Goal: Answer question/provide support: Answer question/provide support

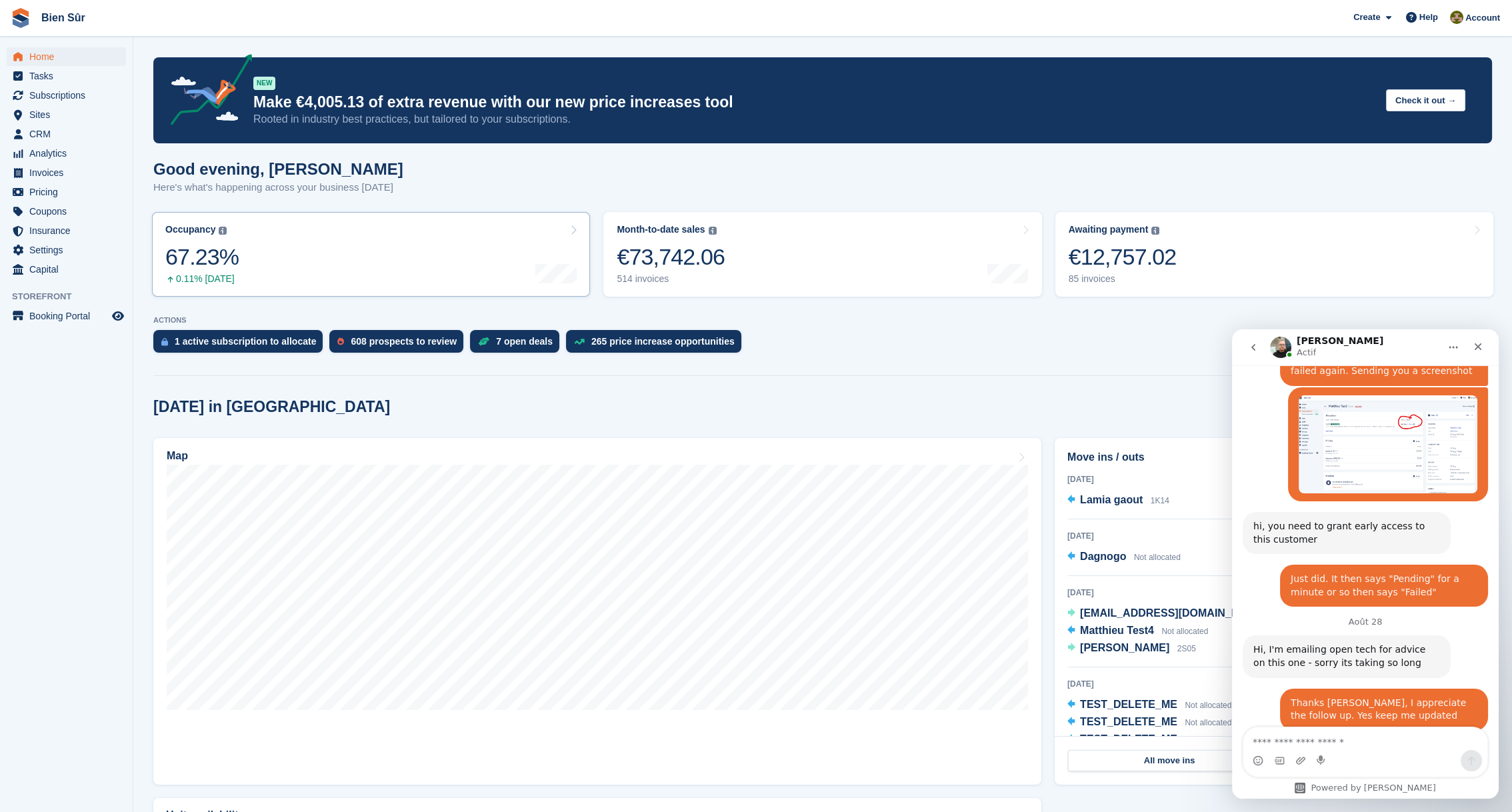
scroll to position [2132, 0]
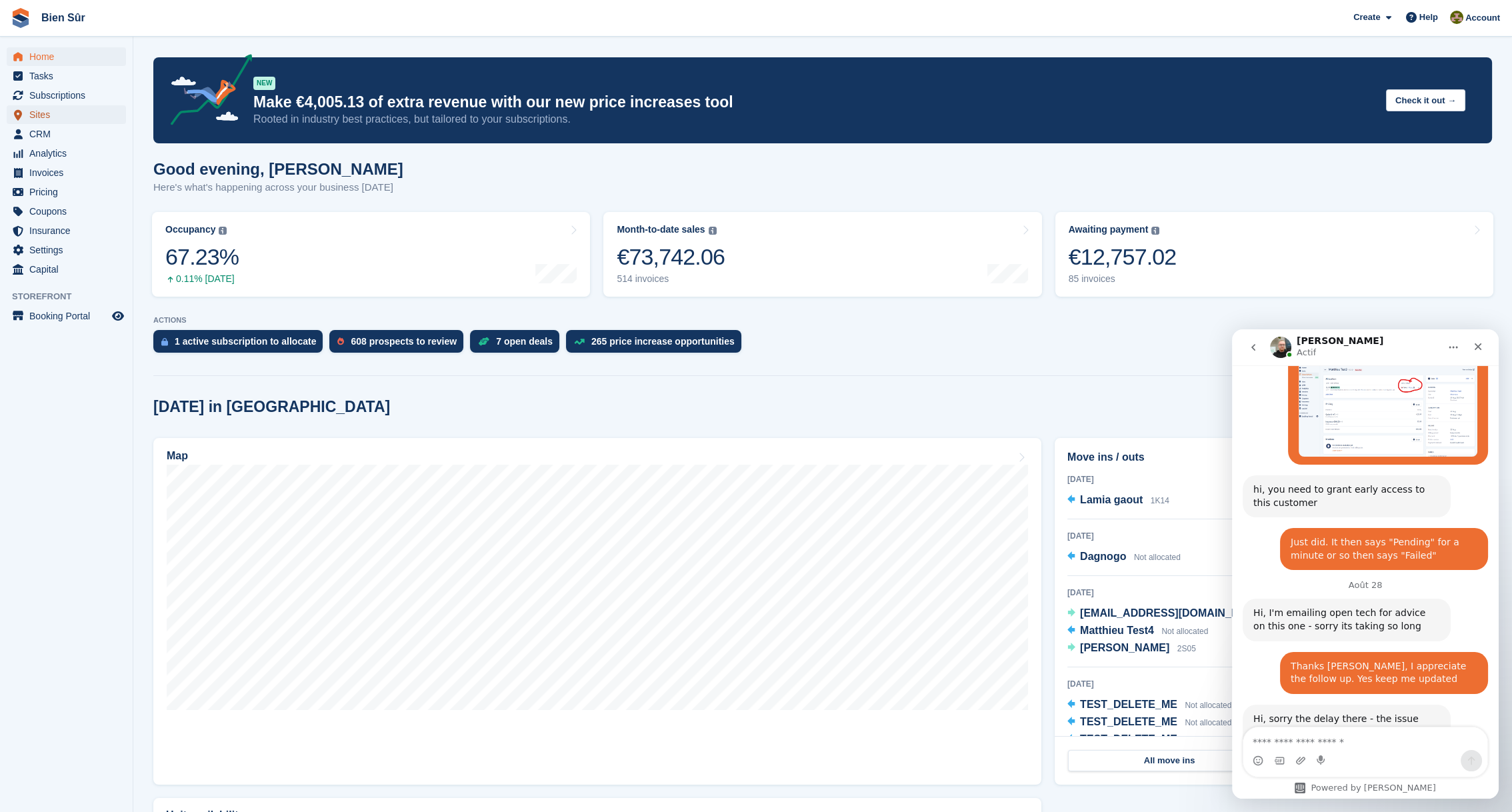
click at [34, 111] on span "Sites" at bounding box center [69, 115] width 80 height 19
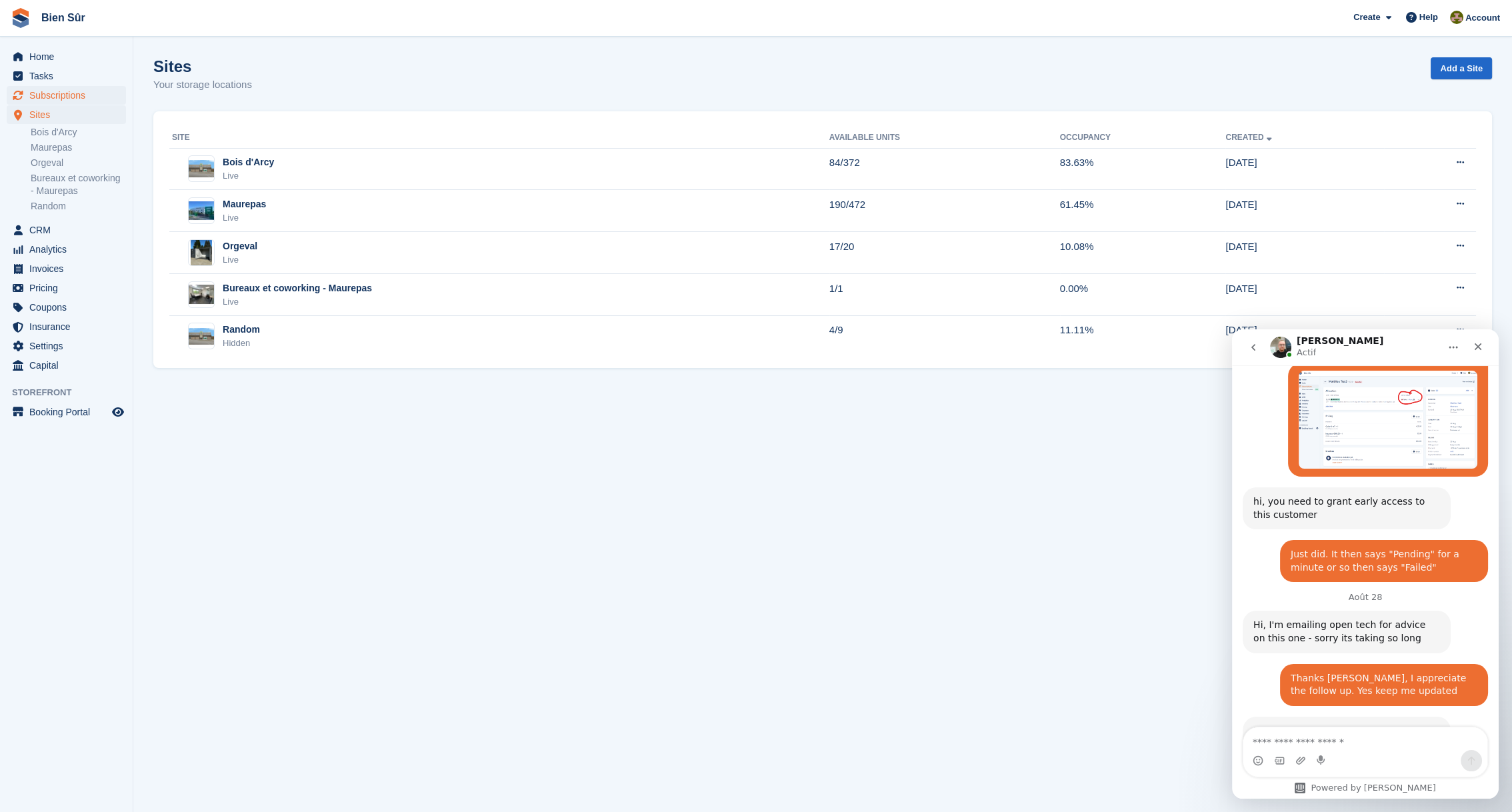
scroll to position [2132, 0]
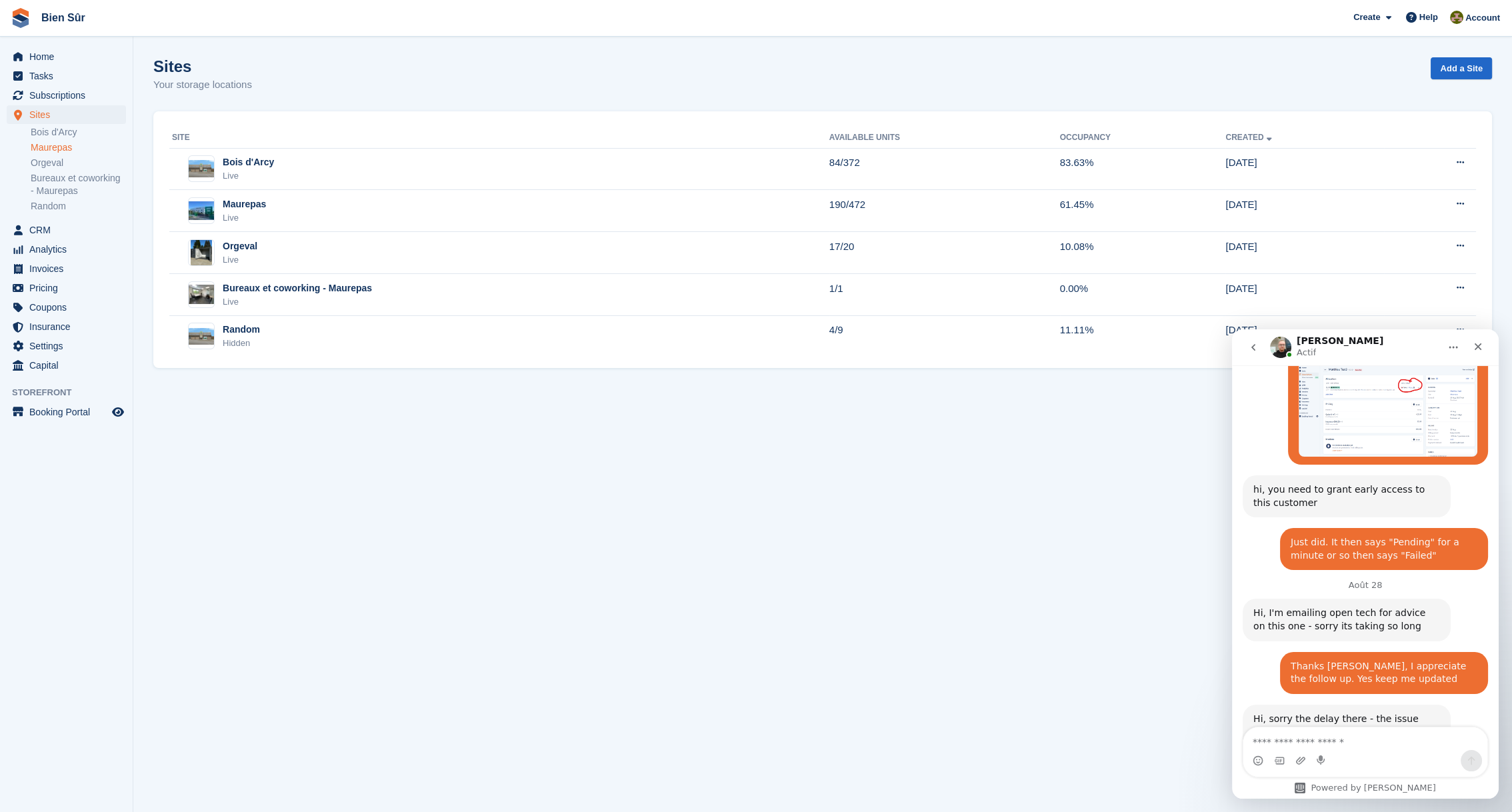
click at [54, 142] on link "Maurepas" at bounding box center [78, 147] width 96 height 13
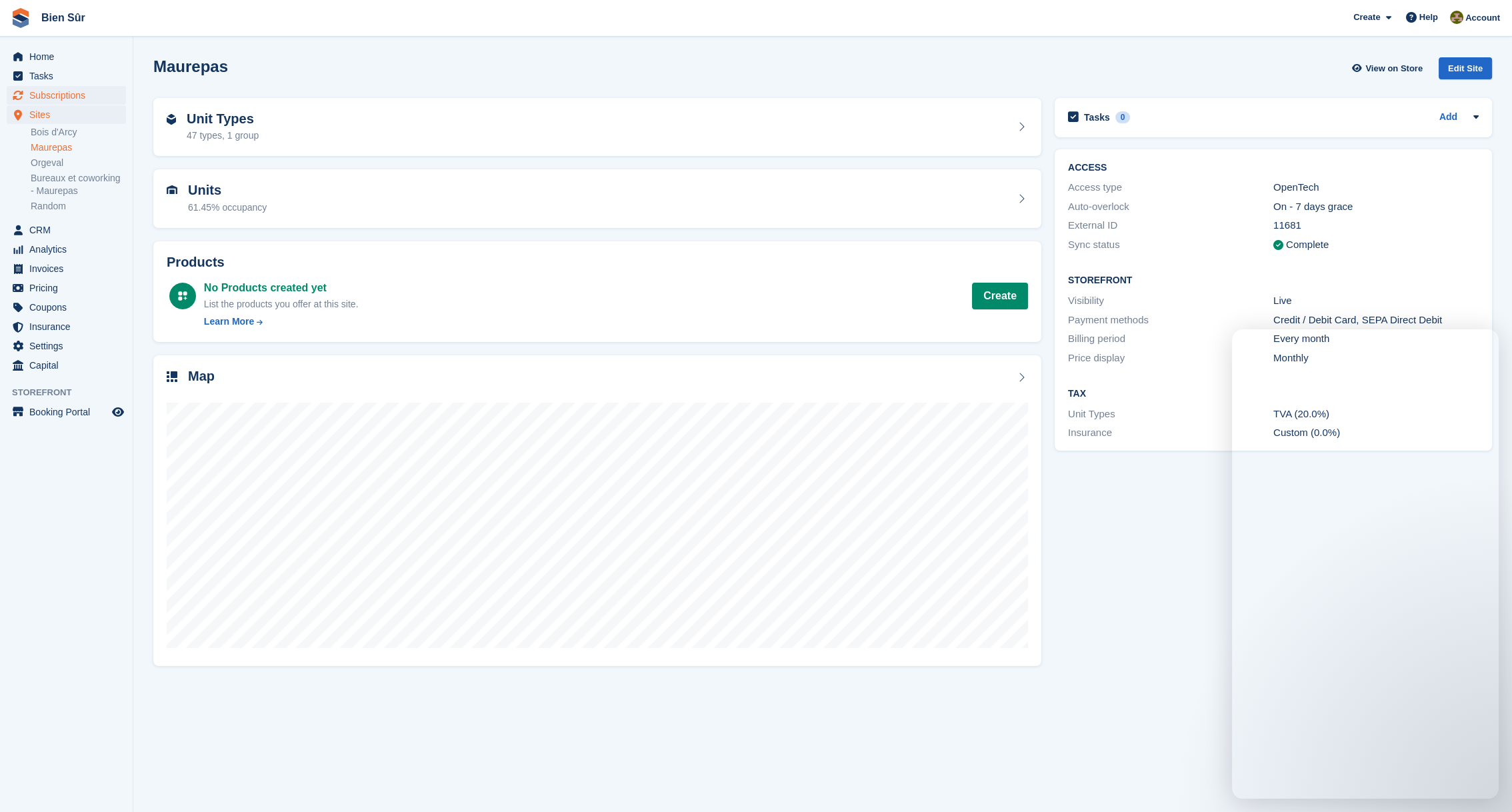
click at [61, 94] on span "Subscriptions" at bounding box center [69, 95] width 80 height 19
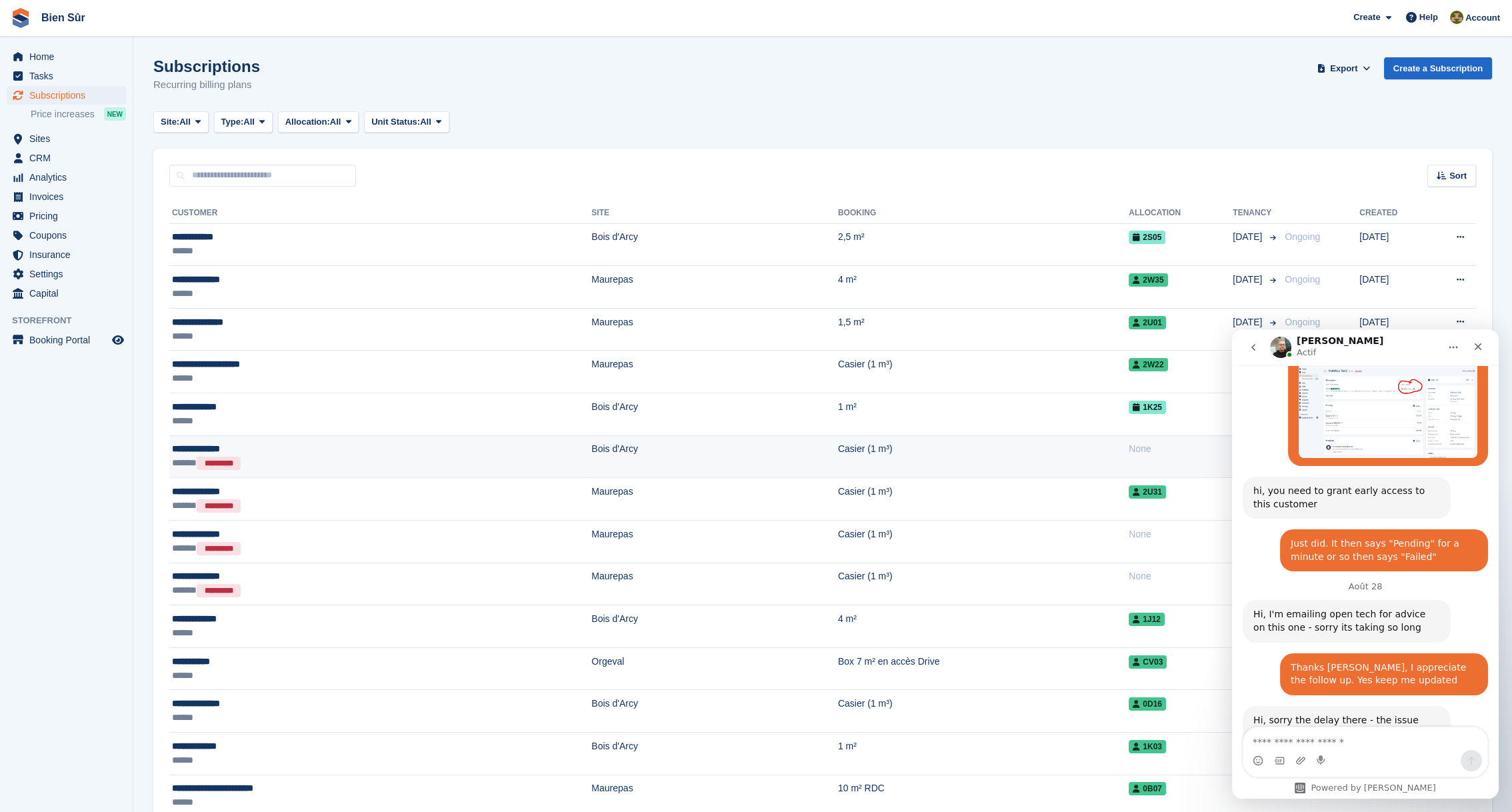
scroll to position [2132, 0]
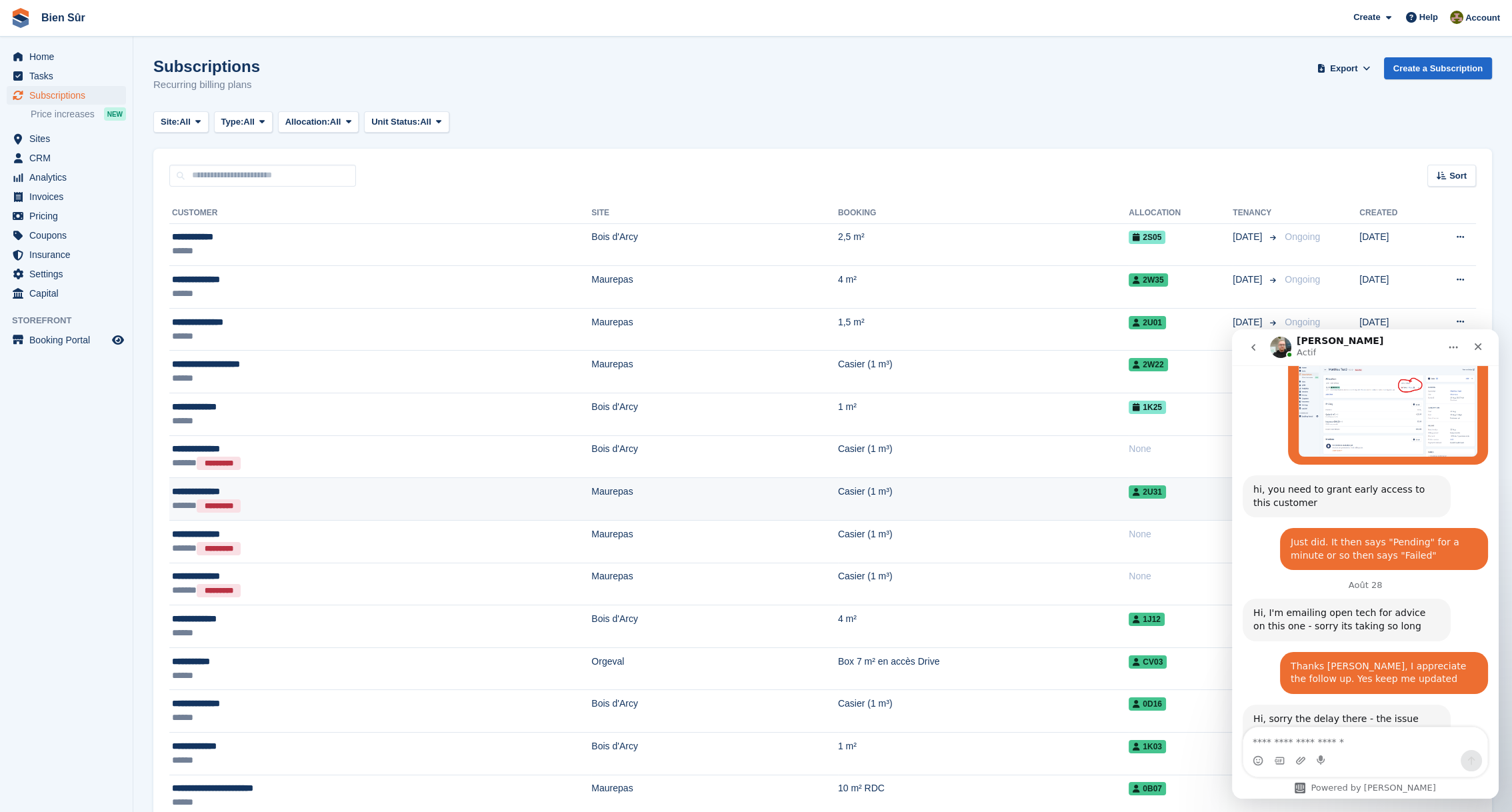
click at [341, 492] on div "**********" at bounding box center [290, 492] width 237 height 14
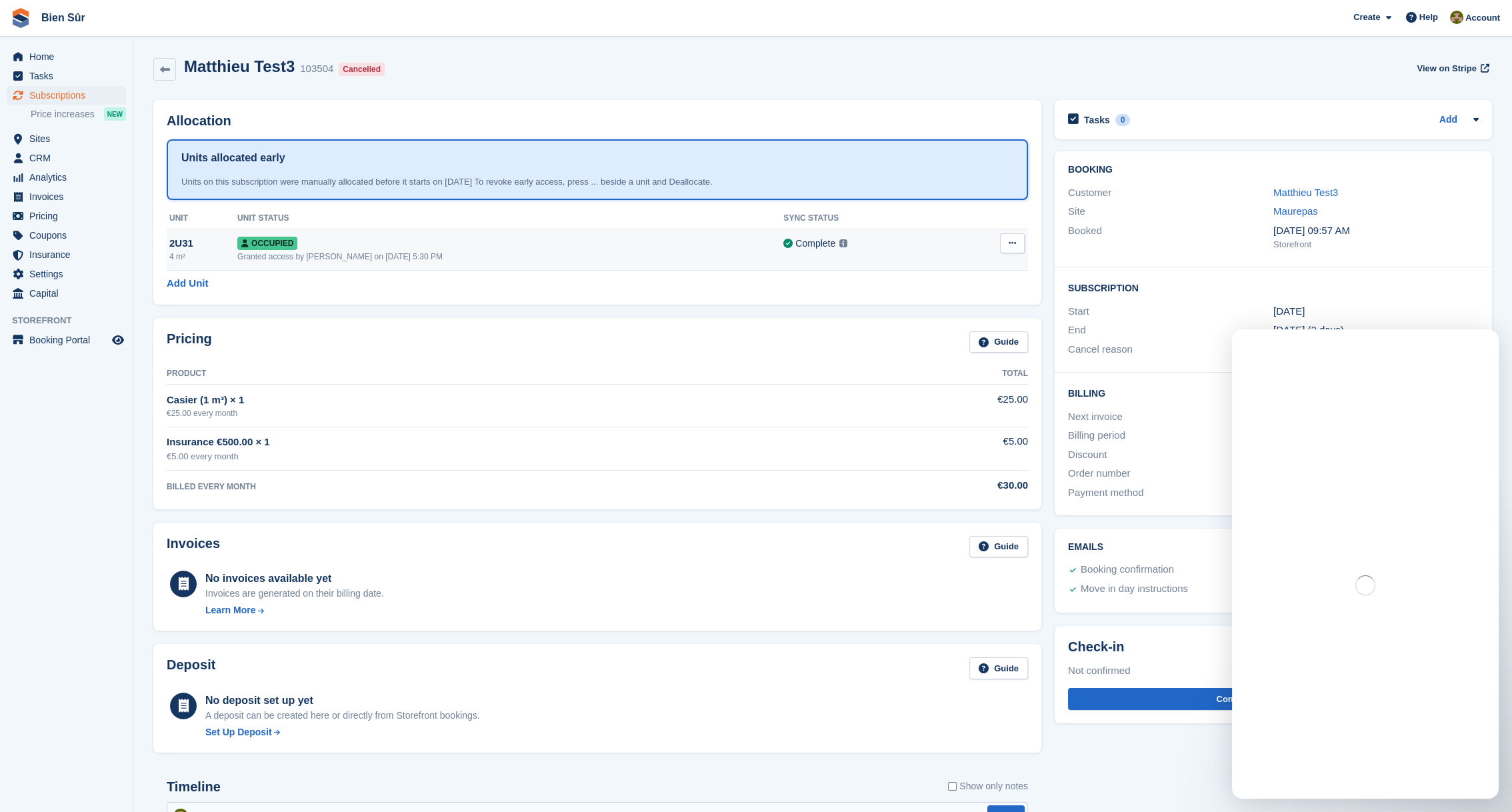
click at [1020, 242] on button at bounding box center [1012, 243] width 24 height 20
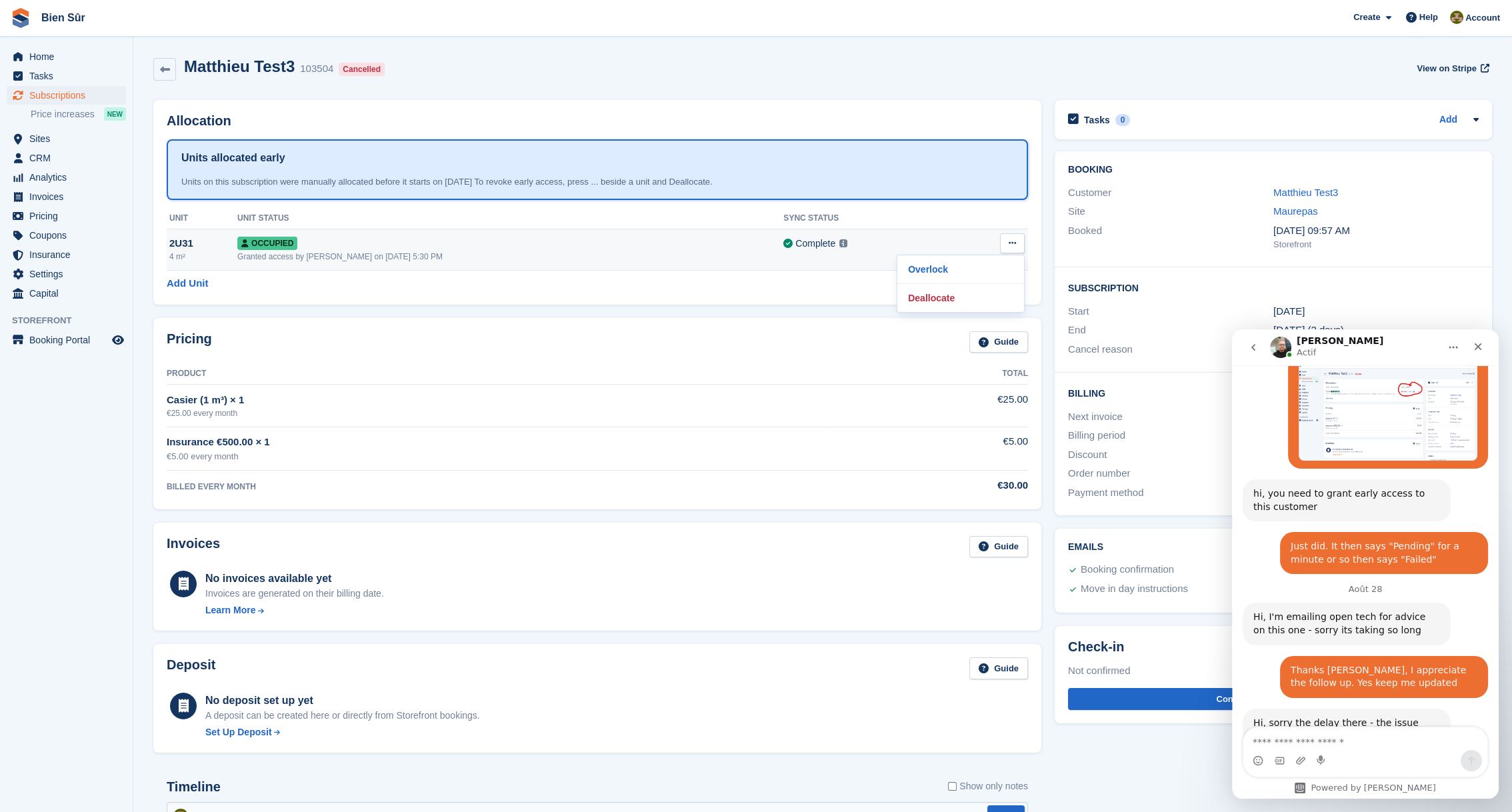
scroll to position [2132, 0]
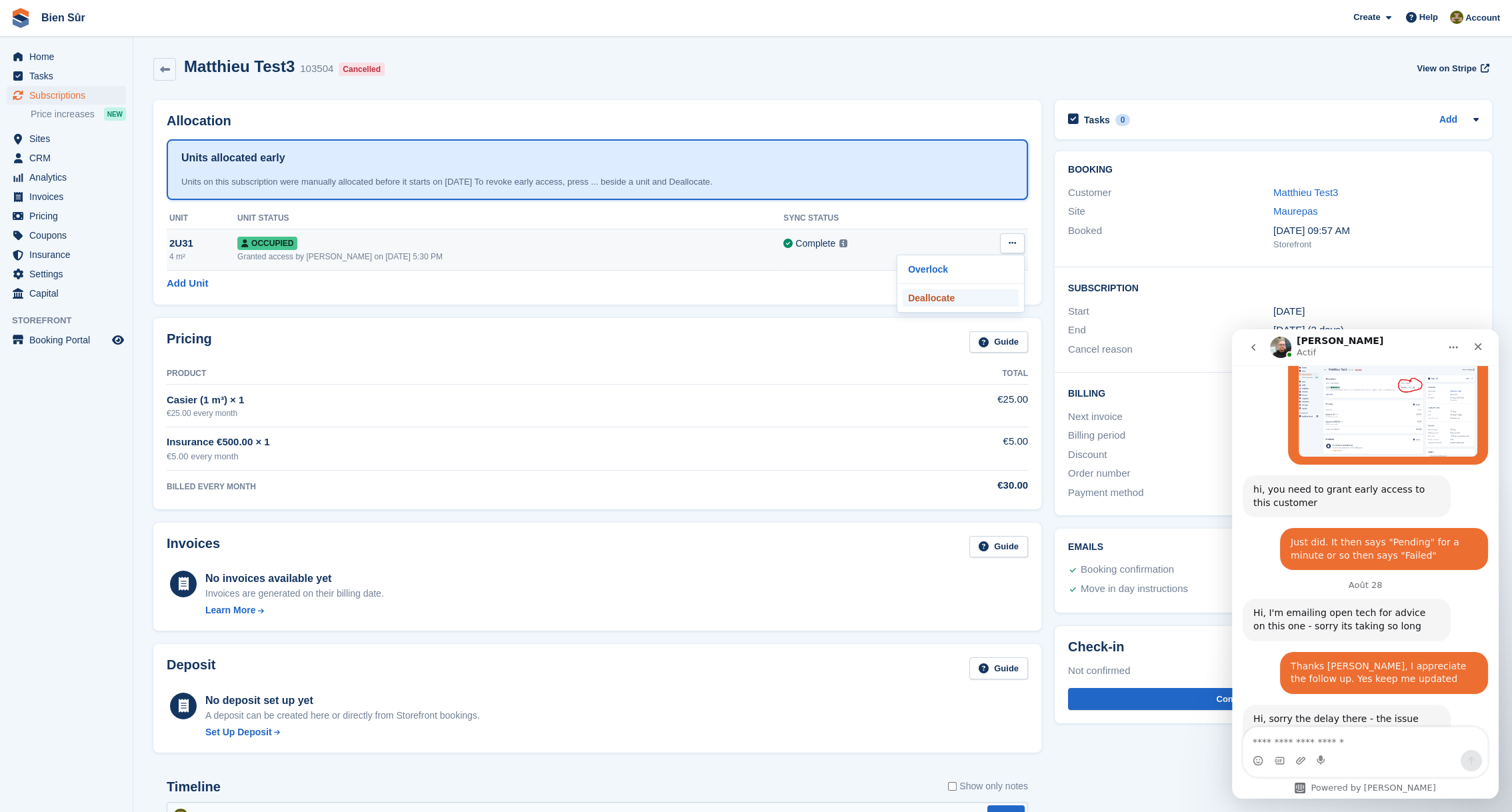
click at [956, 300] on p "Deallocate" at bounding box center [961, 298] width 116 height 17
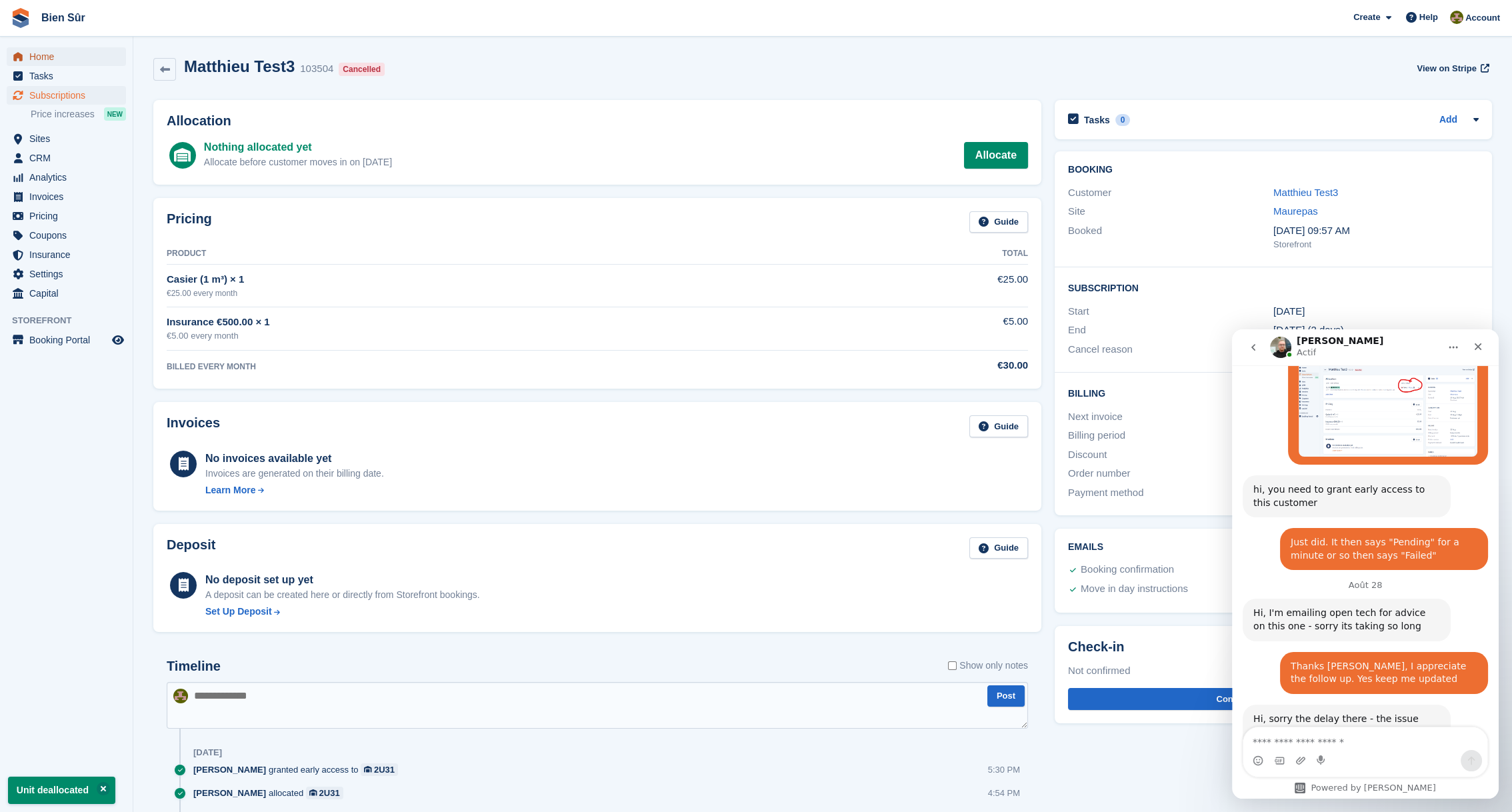
click at [41, 54] on span "Home" at bounding box center [69, 57] width 80 height 19
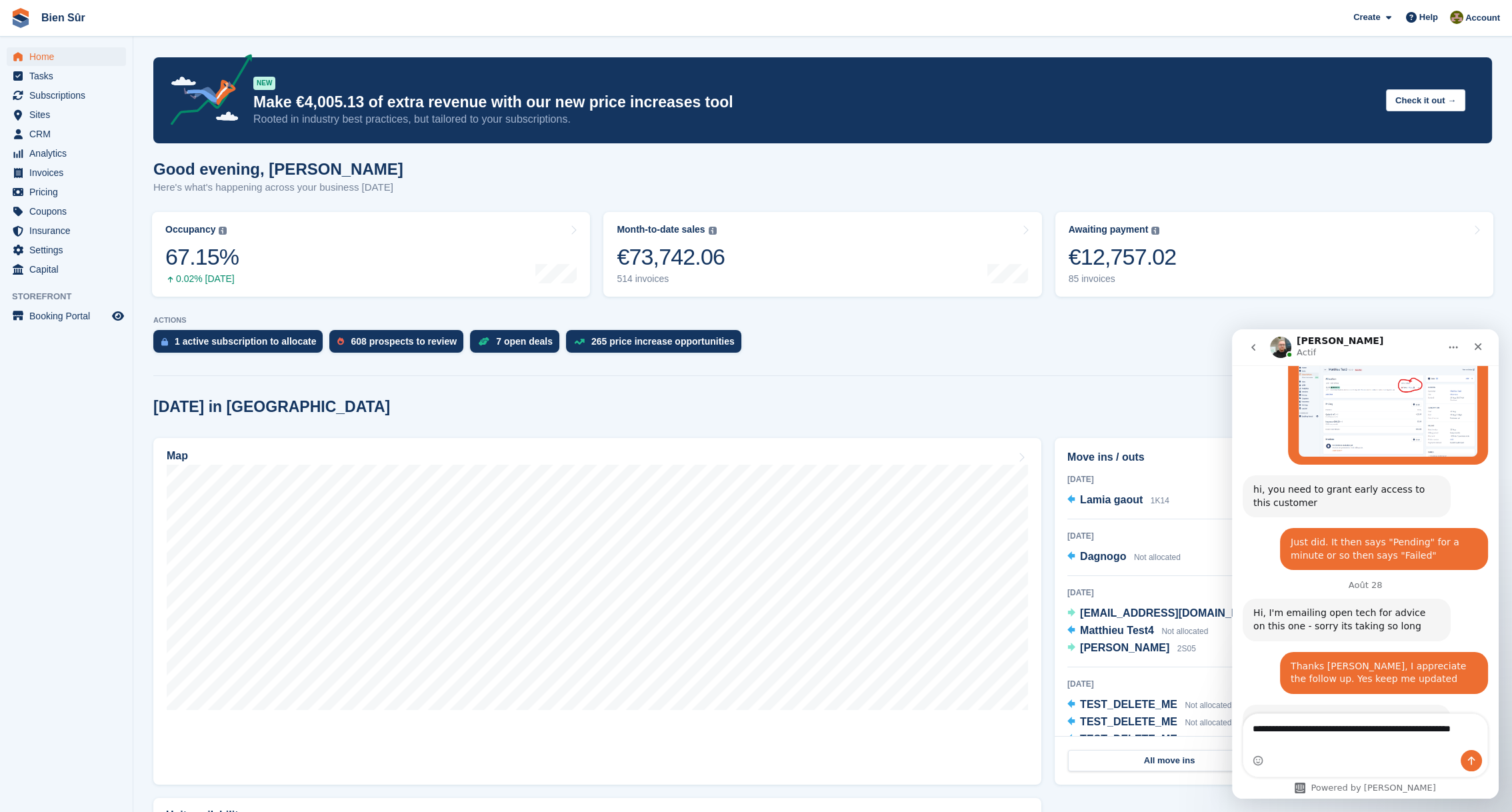
scroll to position [2145, 0]
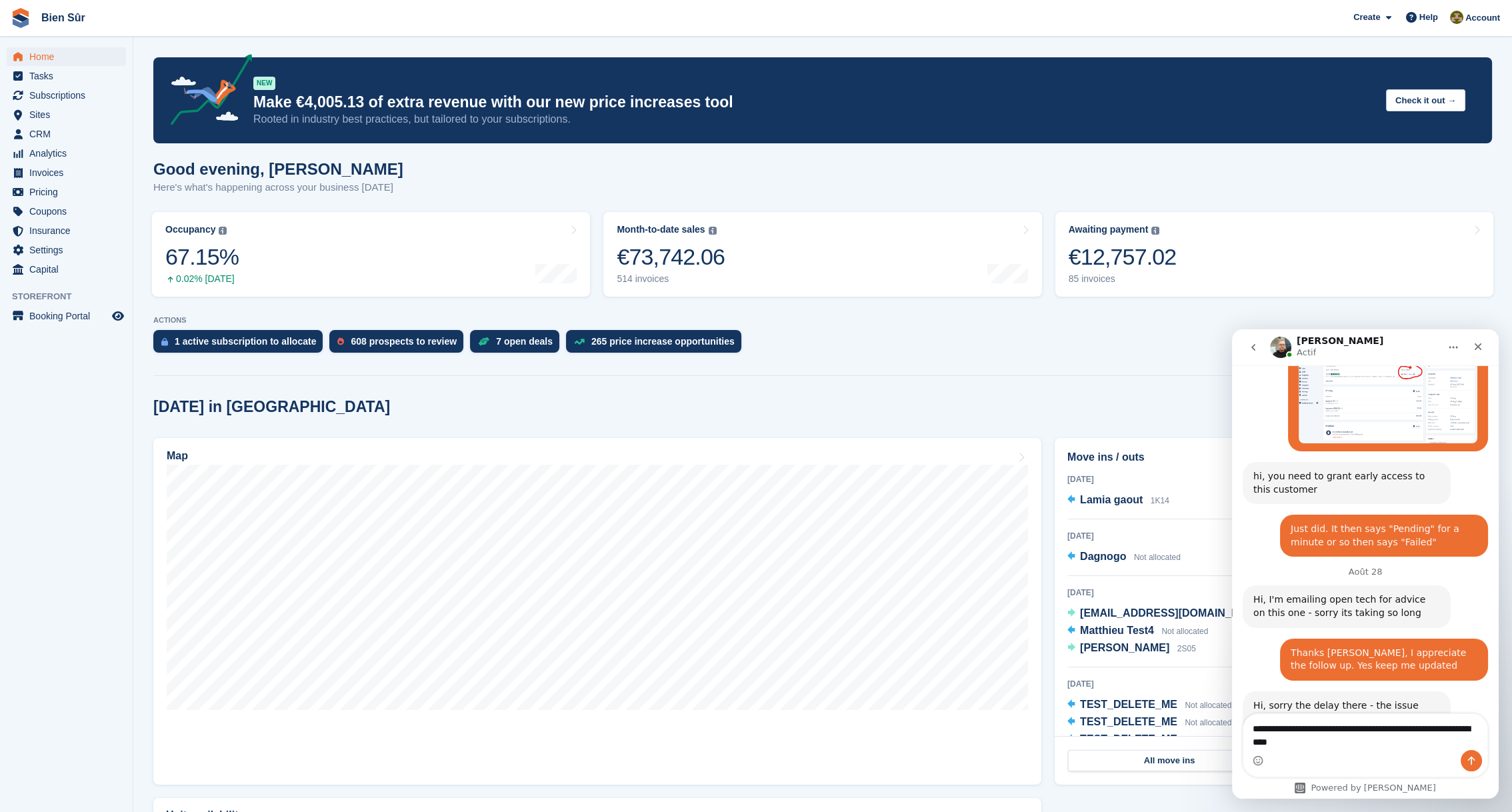
type textarea "**********"
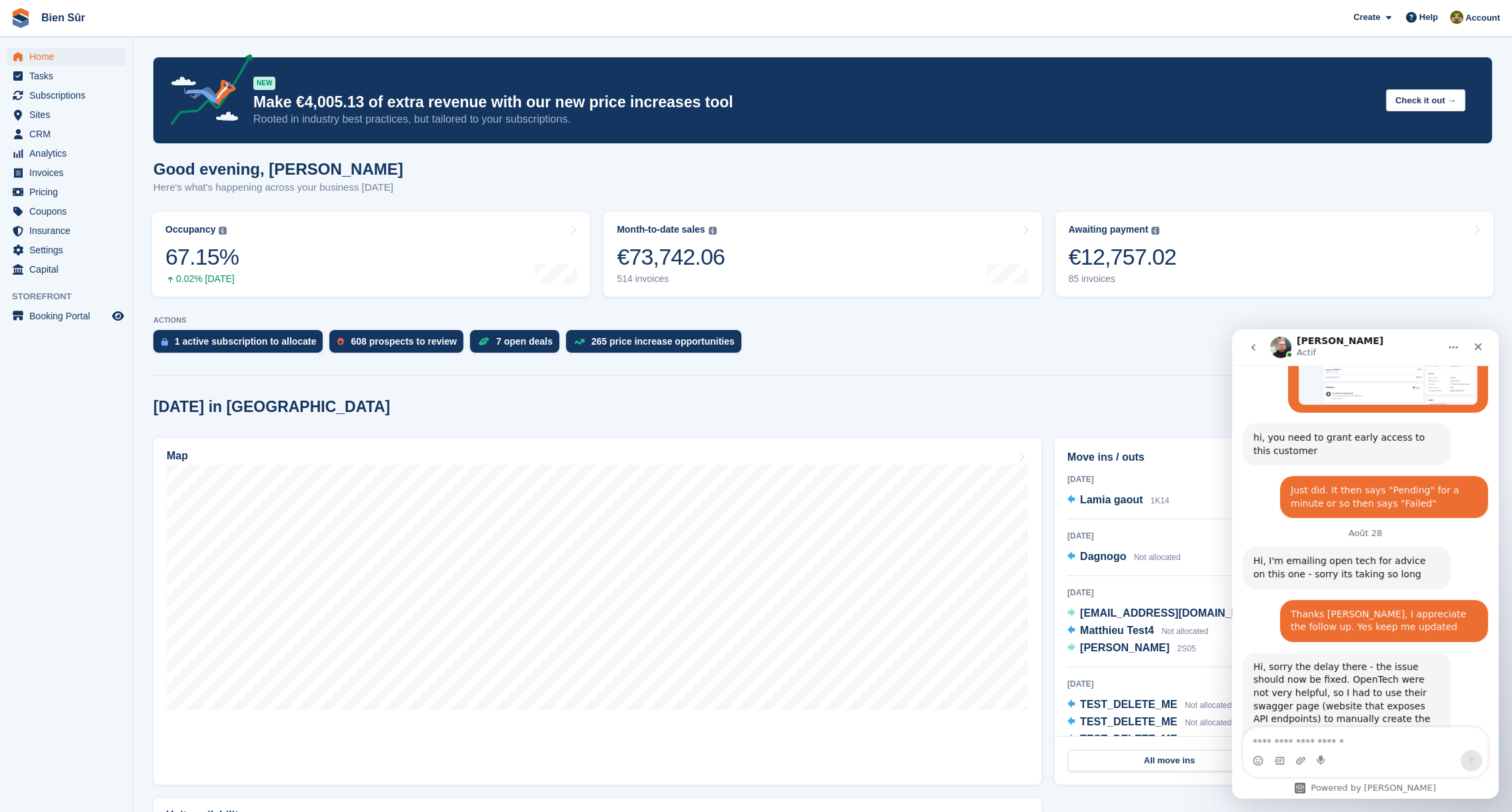
scroll to position [2184, 0]
click at [1476, 344] on icon "Fermer" at bounding box center [1478, 347] width 8 height 8
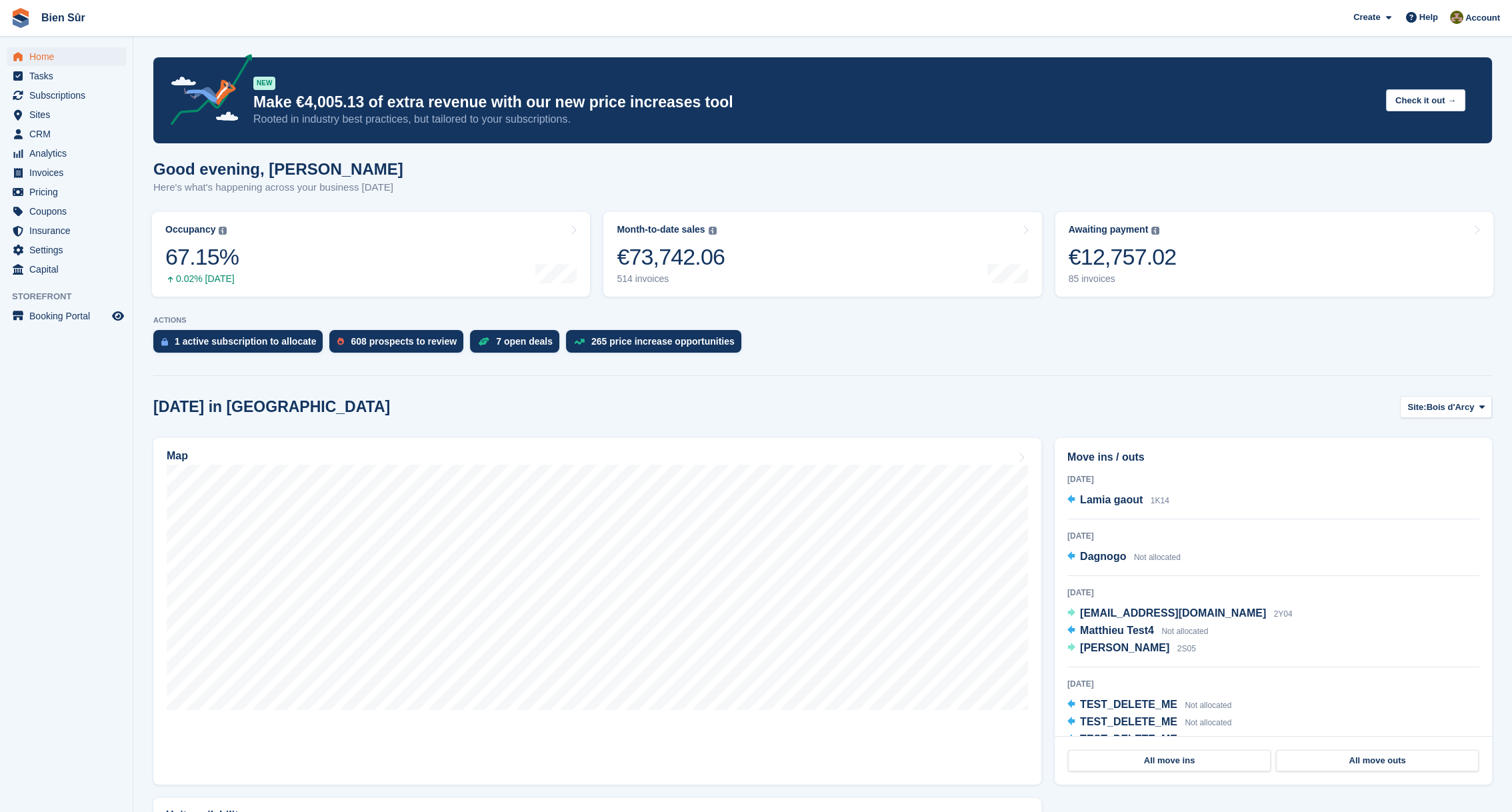
scroll to position [83, 0]
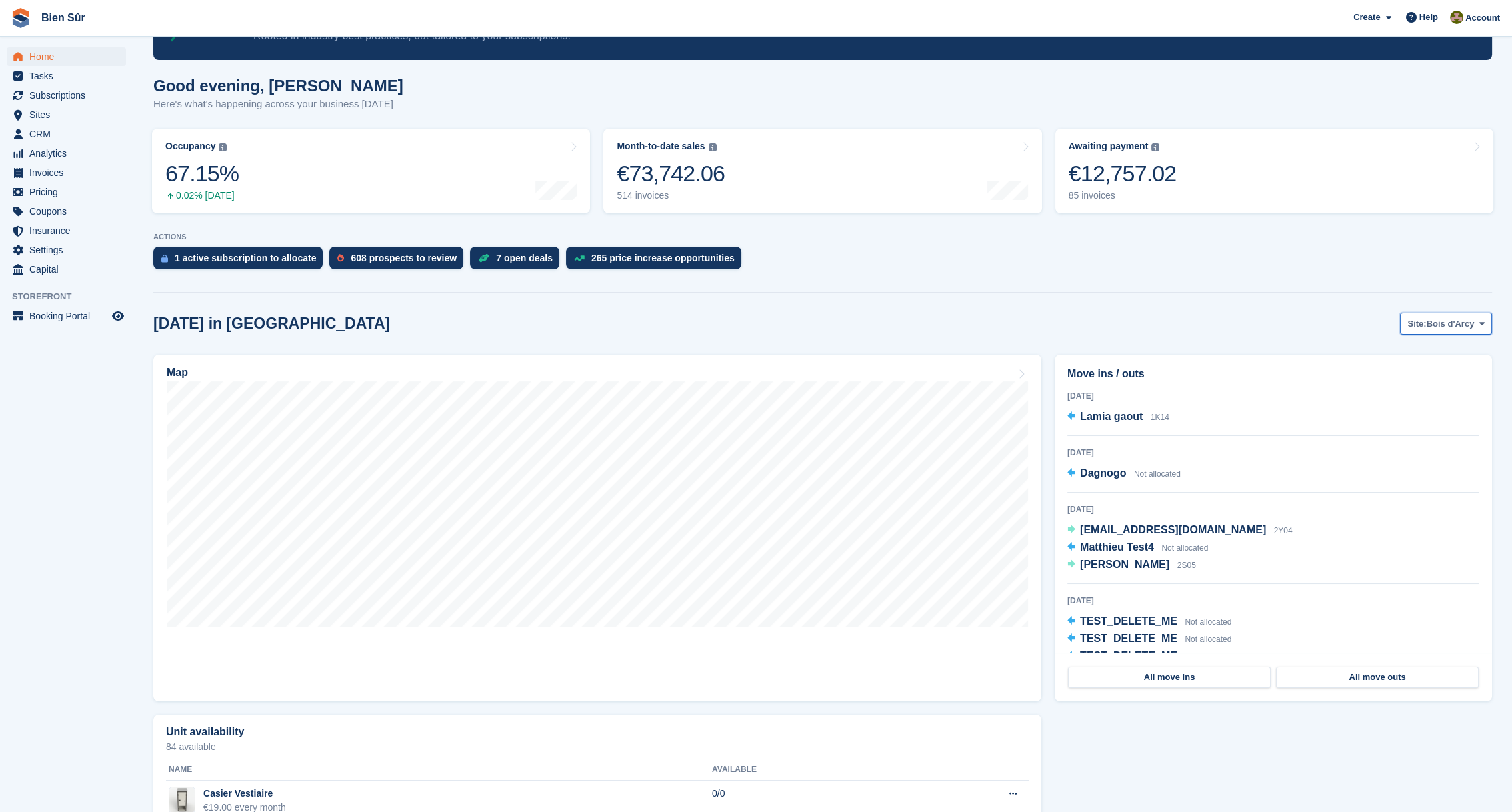
click at [1426, 329] on span "Site:" at bounding box center [1416, 324] width 19 height 13
click at [1363, 382] on link "Maurepas" at bounding box center [1403, 379] width 165 height 24
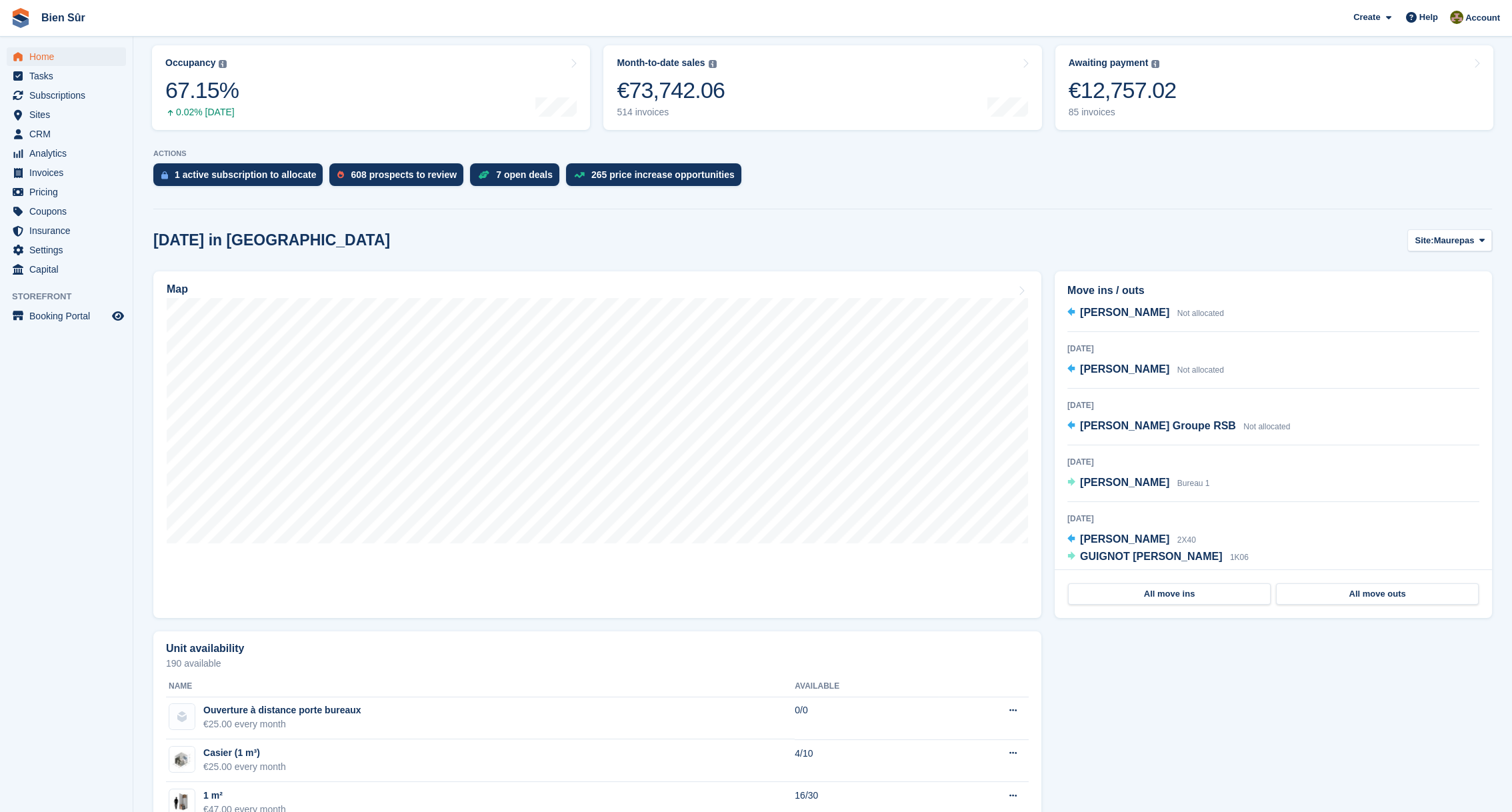
scroll to position [0, 0]
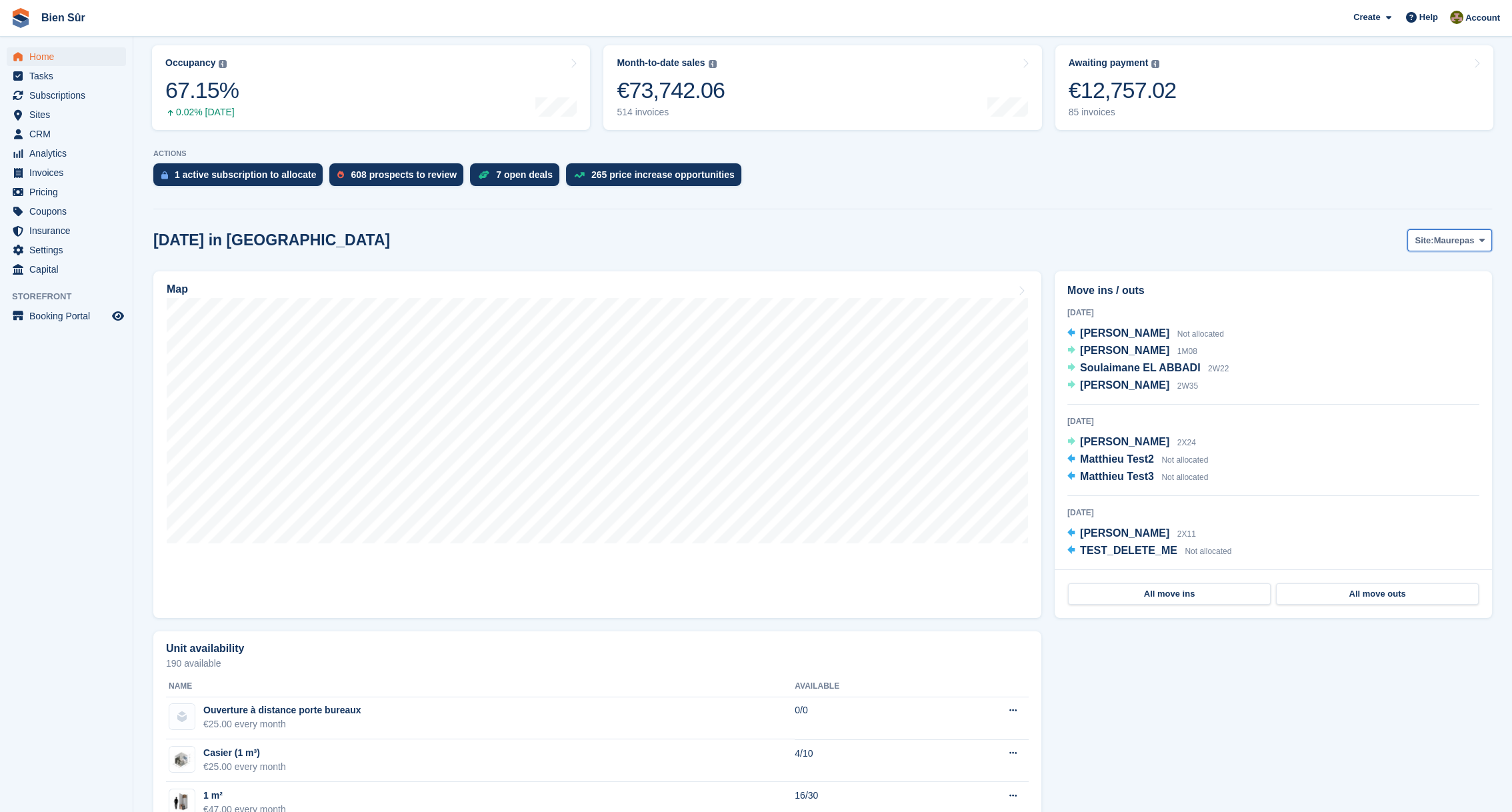
click at [1475, 235] on button "Site: Maurepas" at bounding box center [1449, 241] width 84 height 22
click at [1410, 273] on link "Bois d'Arcy" at bounding box center [1403, 272] width 165 height 24
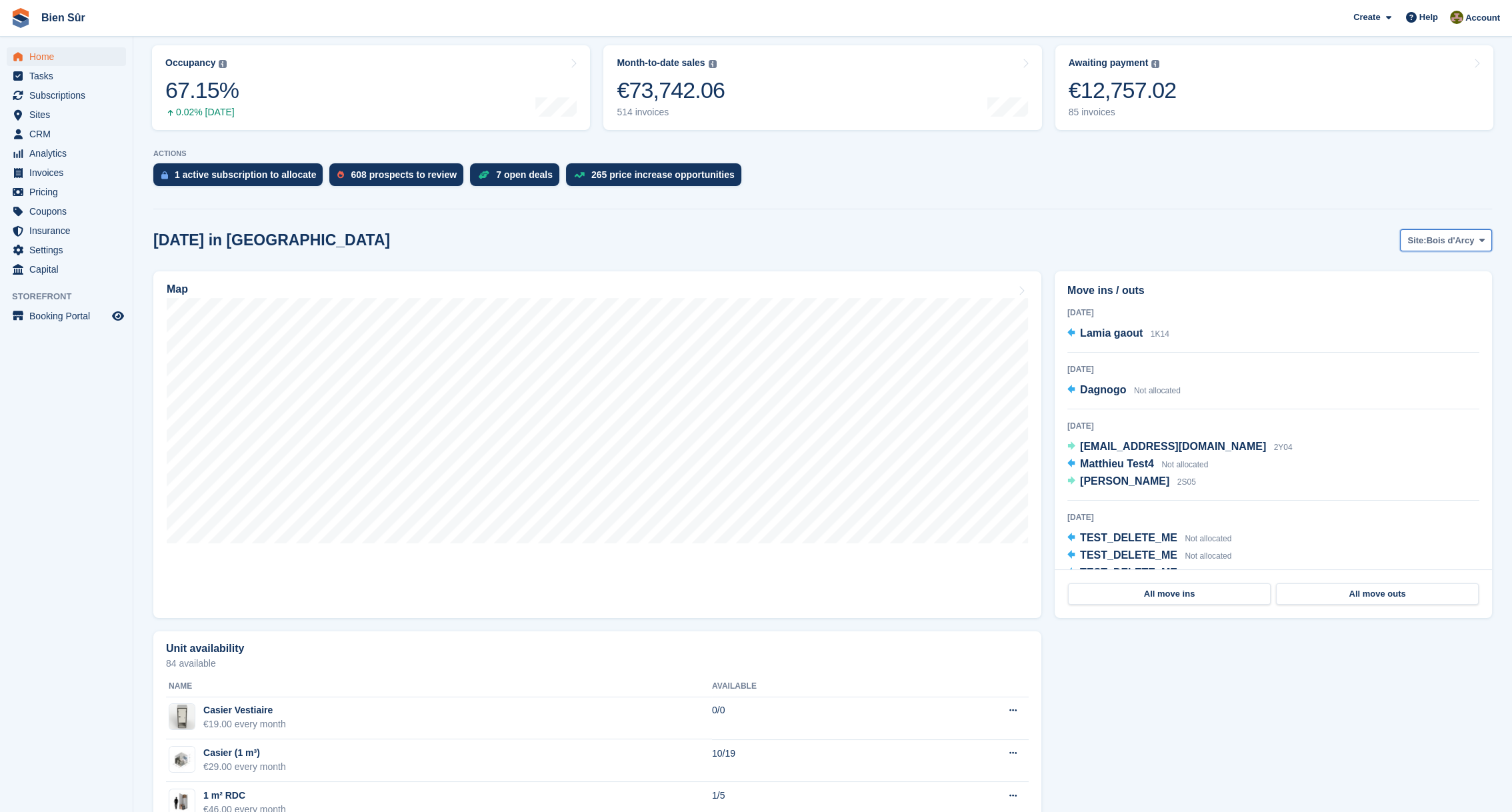
scroll to position [2236, 0]
click at [1447, 242] on span "Bois d'Arcy" at bounding box center [1451, 240] width 48 height 13
click at [1381, 316] on link "Orgeval" at bounding box center [1403, 320] width 165 height 24
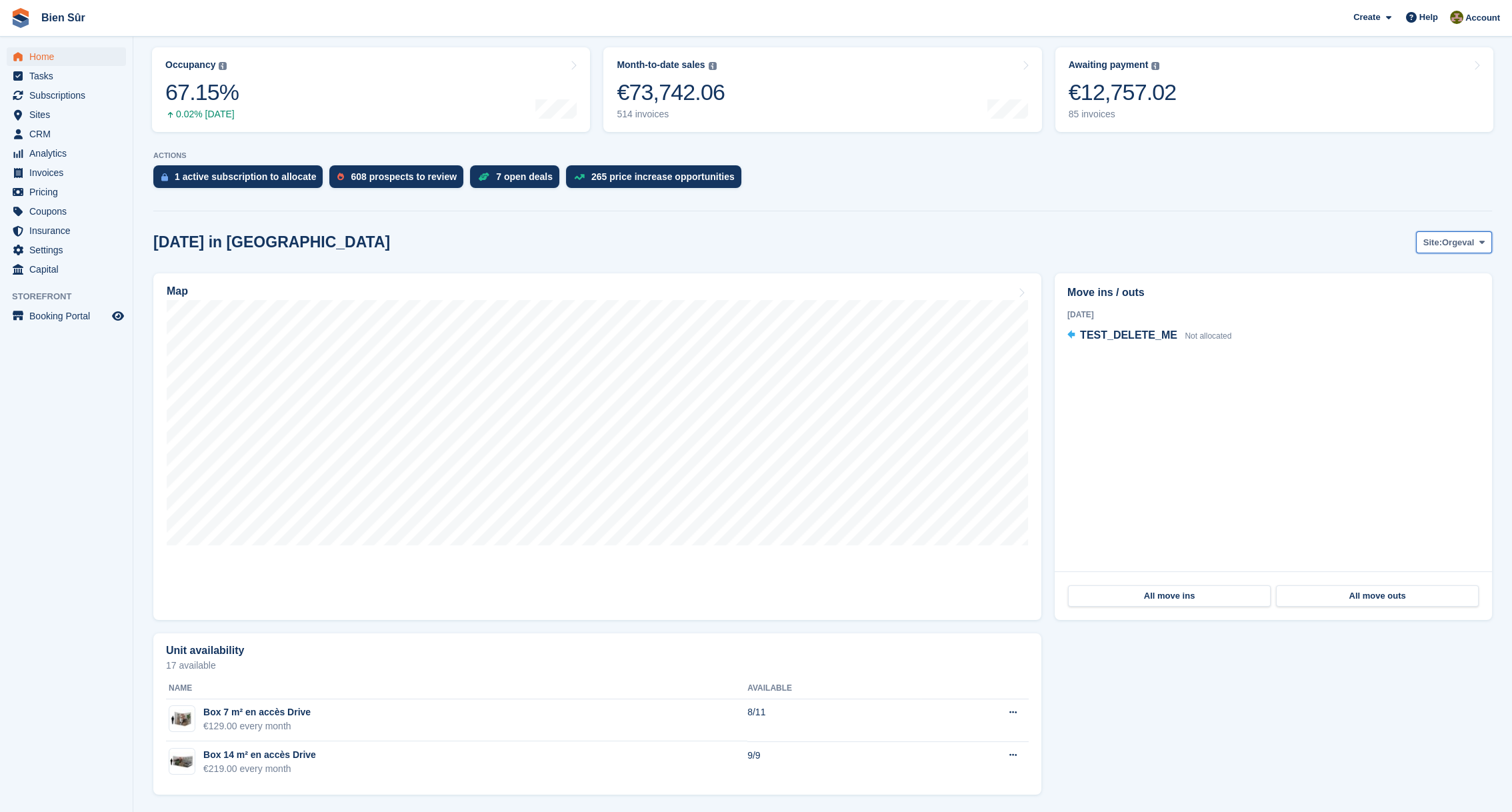
click at [1447, 248] on button "Site: Orgeval" at bounding box center [1454, 242] width 76 height 22
click at [1384, 290] on link "Maurepas" at bounding box center [1403, 298] width 165 height 24
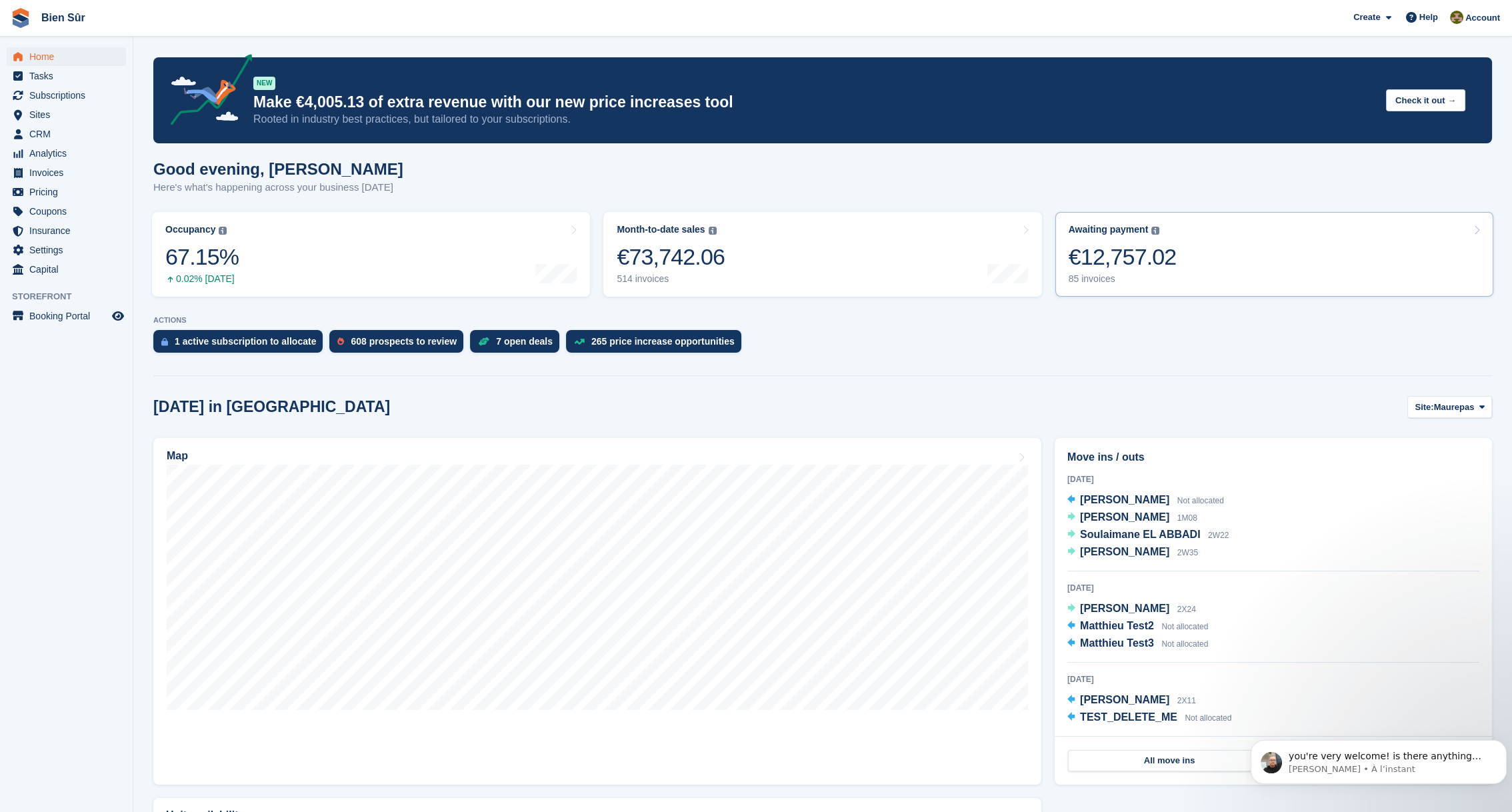
scroll to position [2237, 0]
click at [1393, 759] on p "you're very welcome! is there anything else I can help you with today?" at bounding box center [1389, 756] width 201 height 13
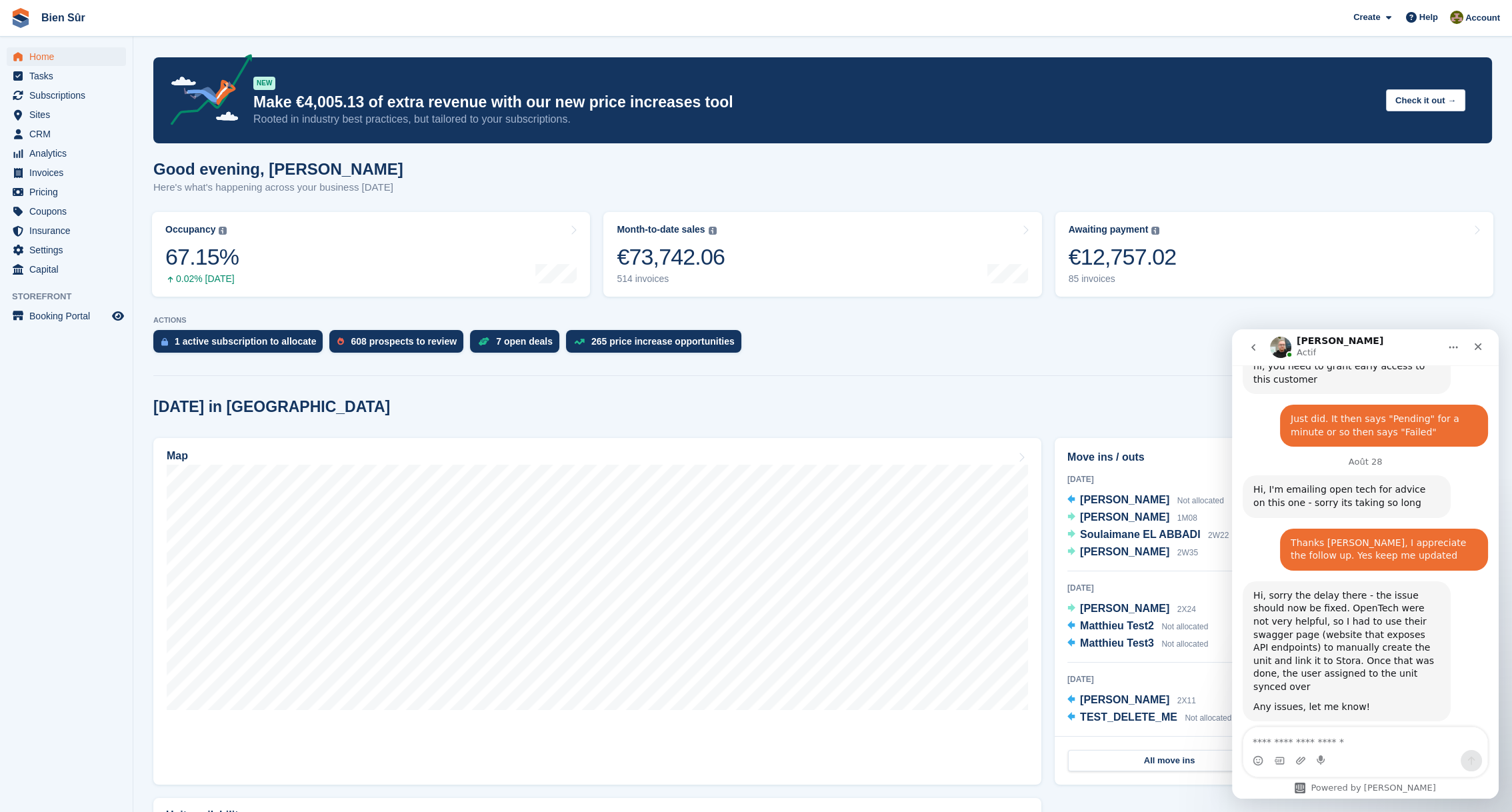
scroll to position [2259, 0]
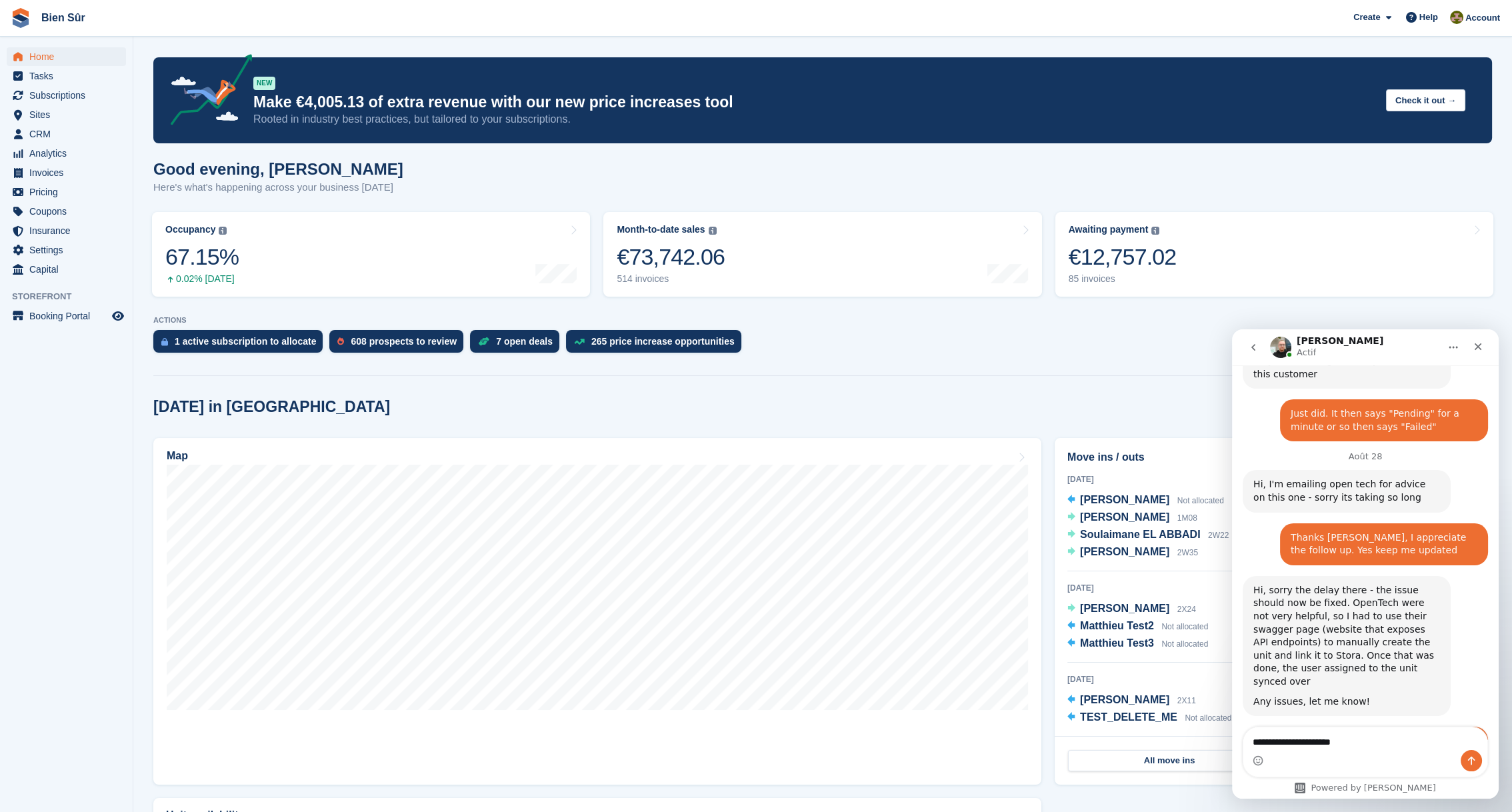
type textarea "**********"
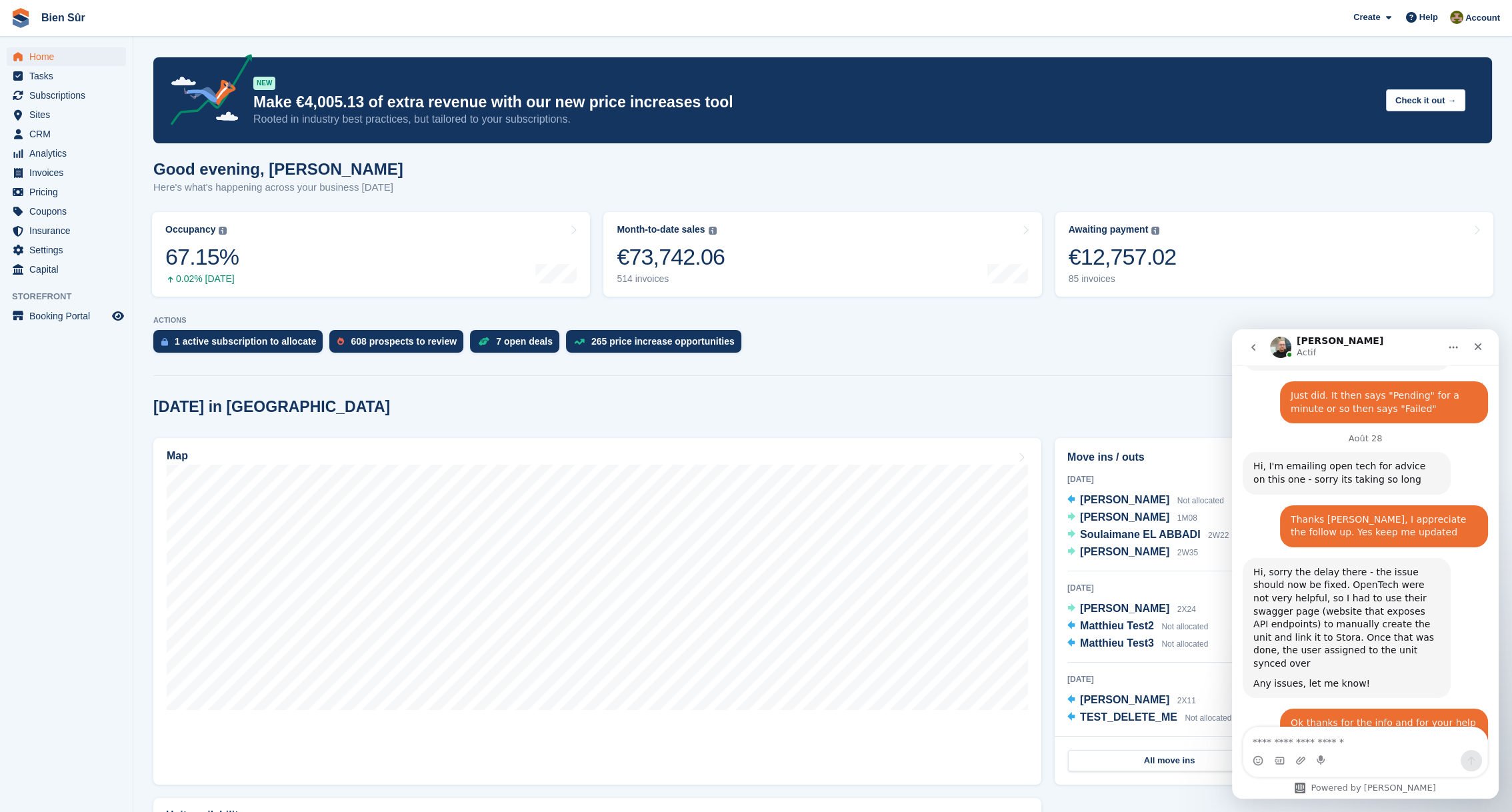
click at [1458, 342] on icon "Accueil" at bounding box center [1453, 347] width 10 height 10
click at [1251, 349] on icon "go back" at bounding box center [1253, 347] width 10 height 10
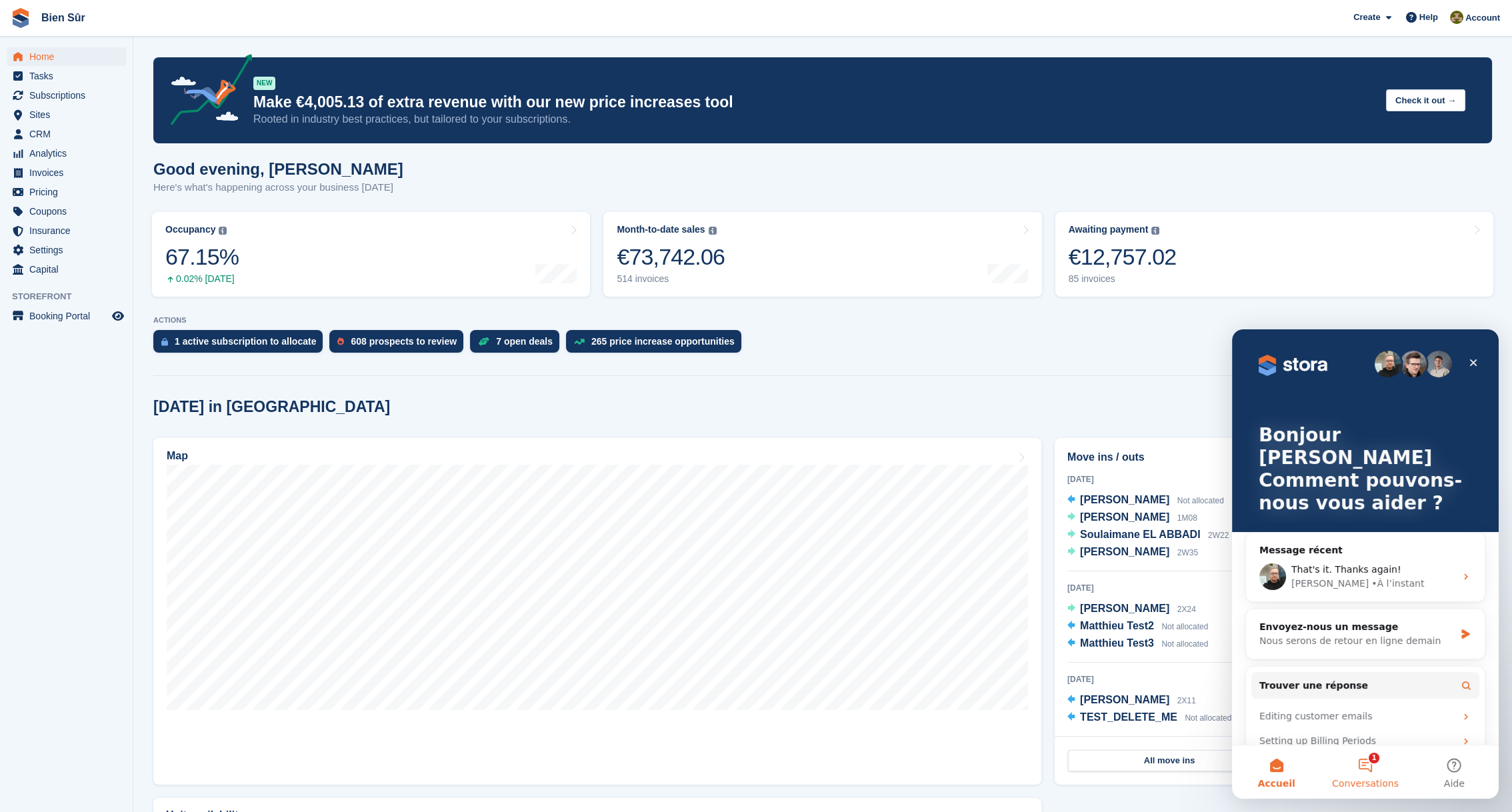
click at [1363, 779] on span "Conversations" at bounding box center [1365, 783] width 67 height 9
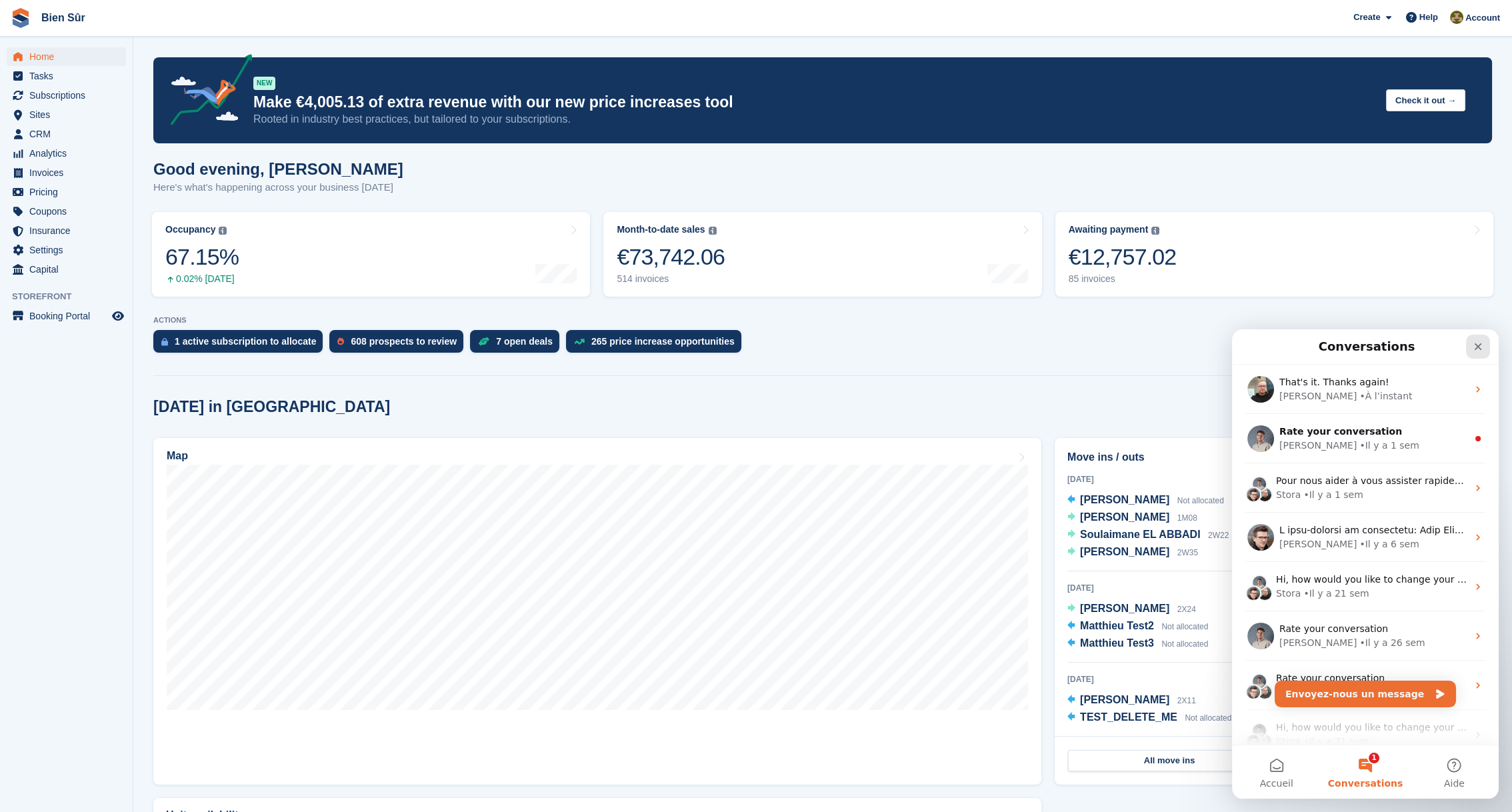
drag, startPoint x: 1480, startPoint y: 346, endPoint x: 2648, endPoint y: 735, distance: 1231.1
click at [1480, 346] on icon "Fermer" at bounding box center [1478, 346] width 10 height 10
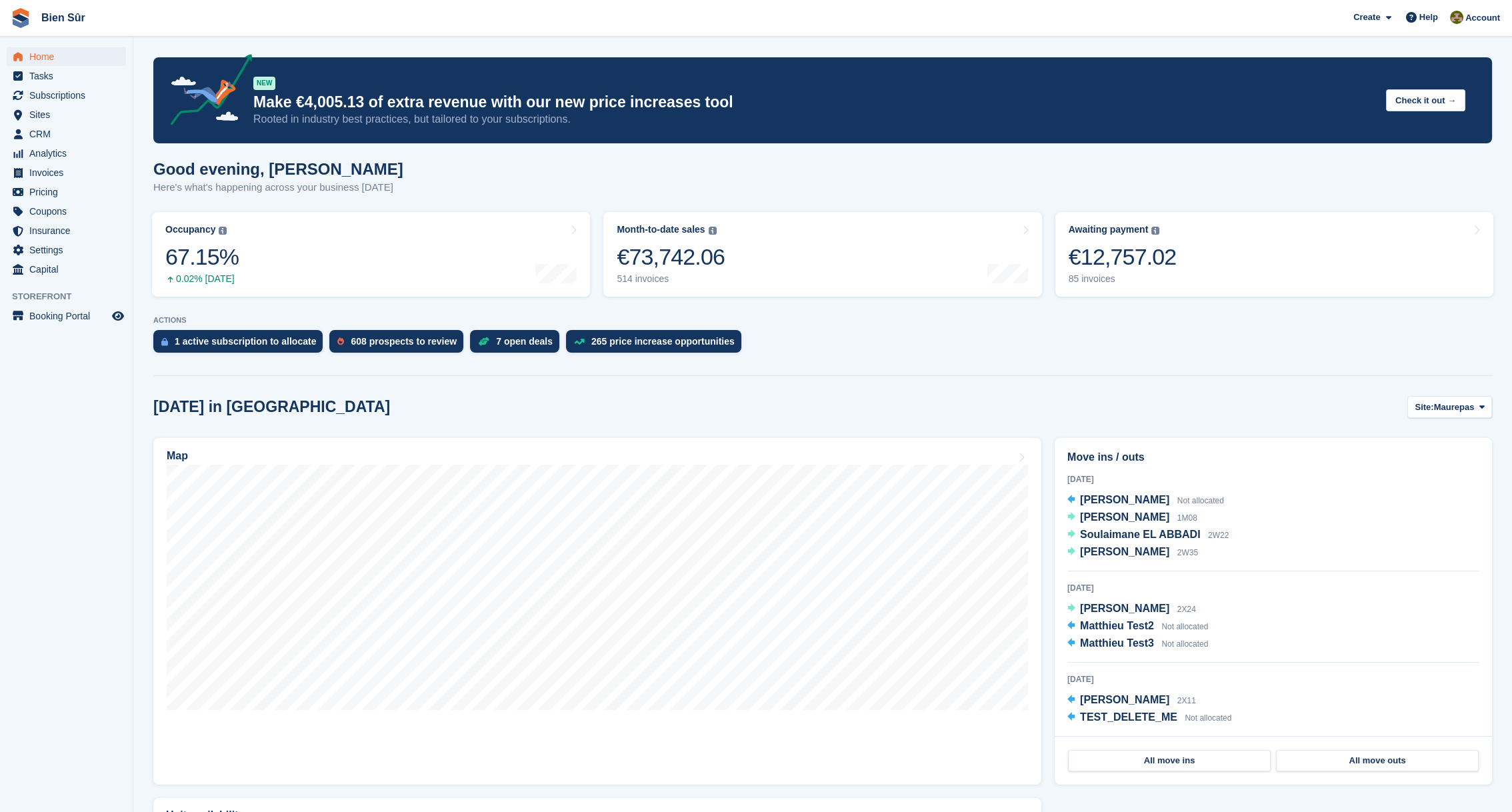
click at [758, 177] on div "Good evening, Matthieu Here's what's happening across your business today" at bounding box center [823, 186] width 1339 height 52
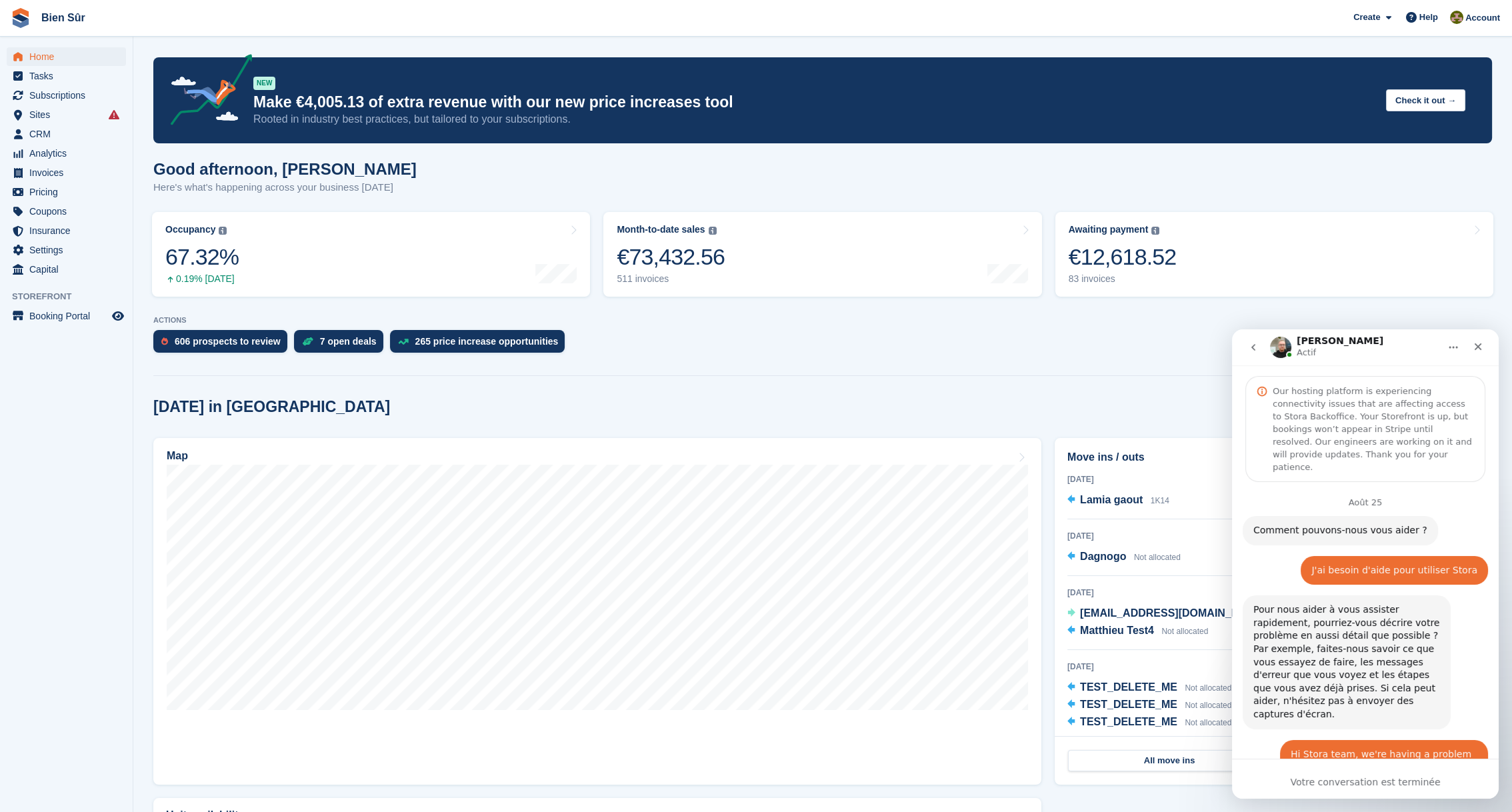
scroll to position [1, 0]
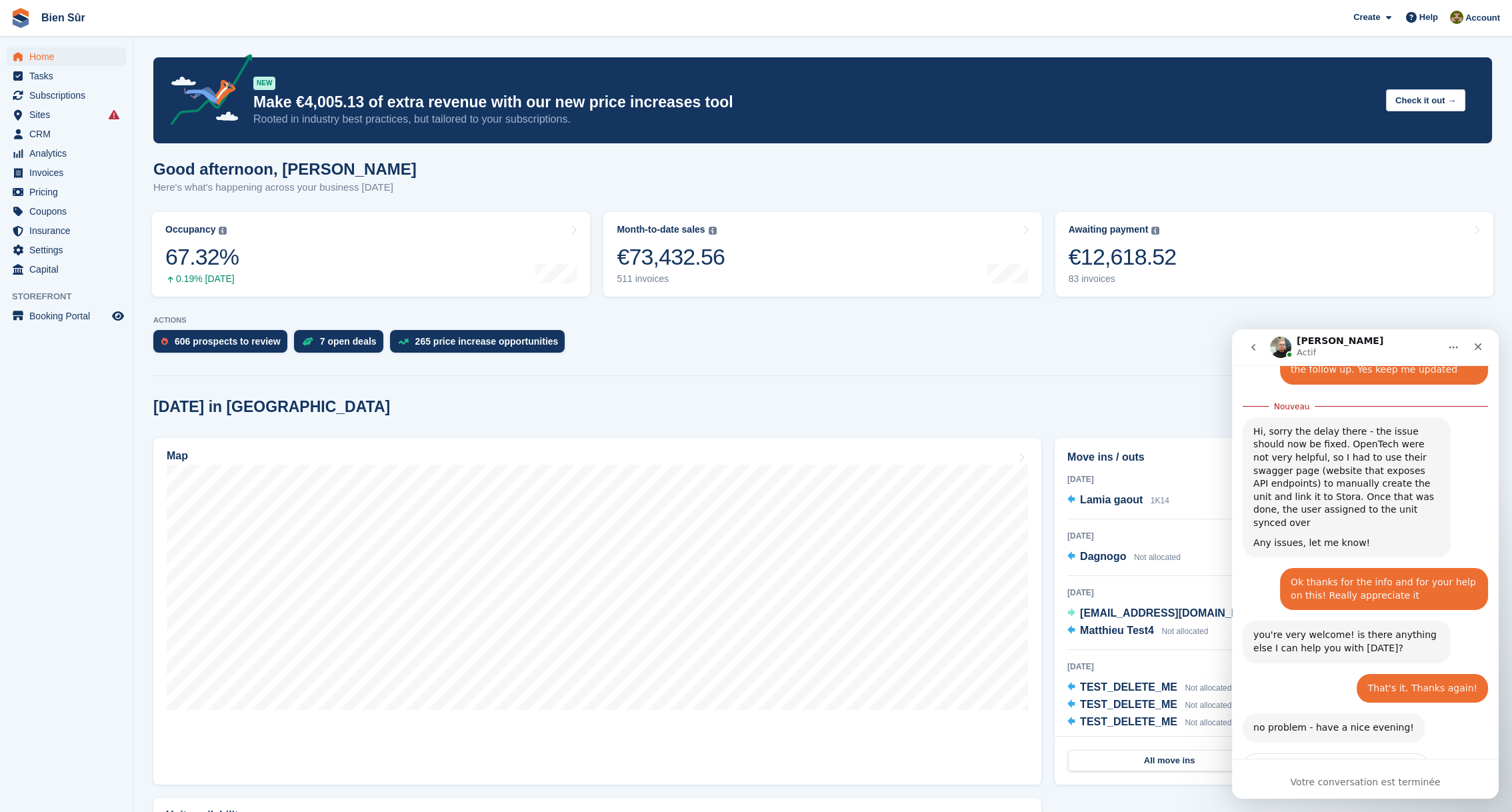
scroll to position [2440, 0]
click at [1462, 753] on div "Notez votre conversation Terrible Mauvais OK Très bien Formidable" at bounding box center [1365, 822] width 245 height 140
click at [1483, 346] on icon "Fermer" at bounding box center [1478, 346] width 10 height 10
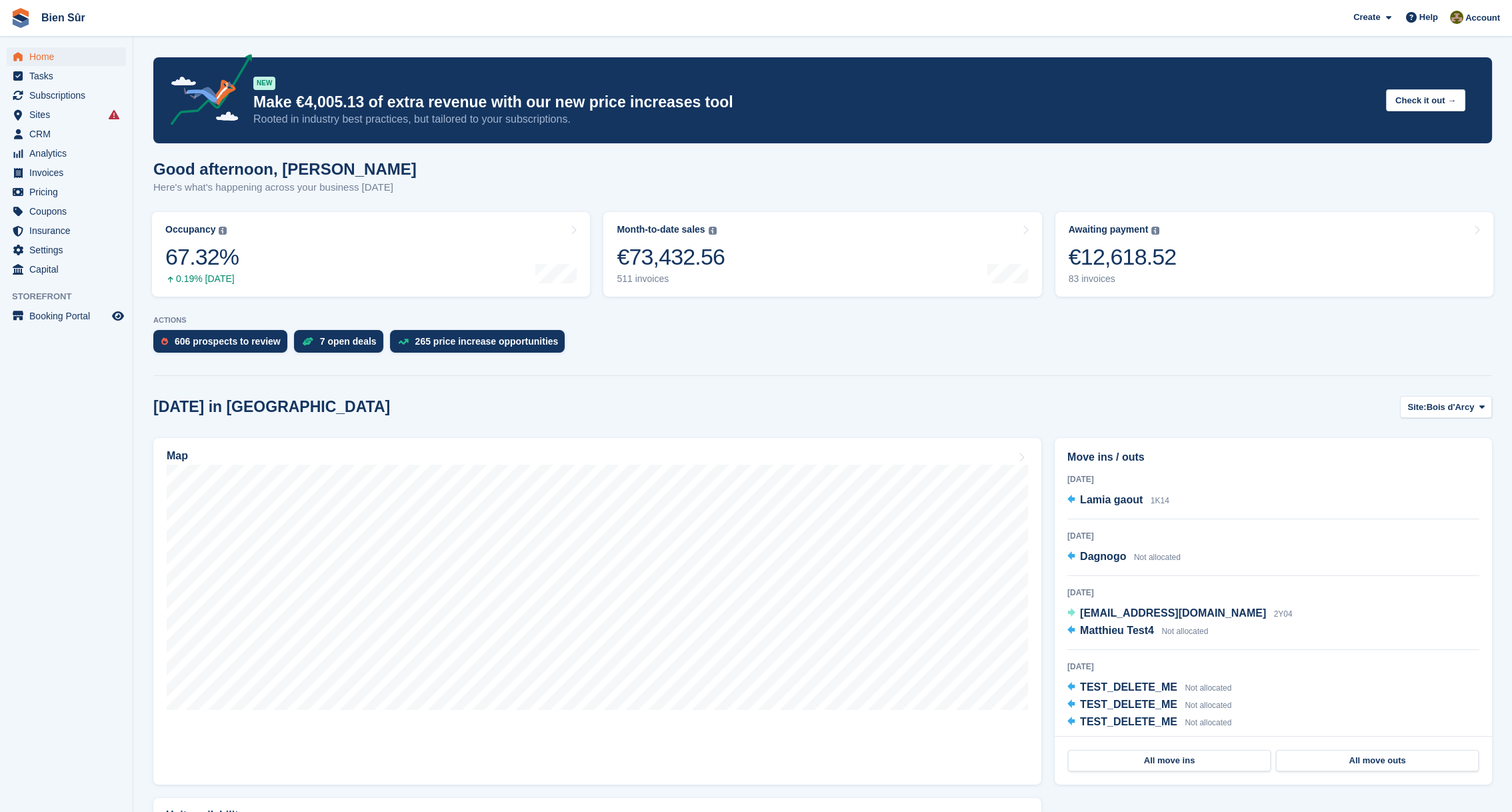
scroll to position [2418, 0]
